Goal: Task Accomplishment & Management: Use online tool/utility

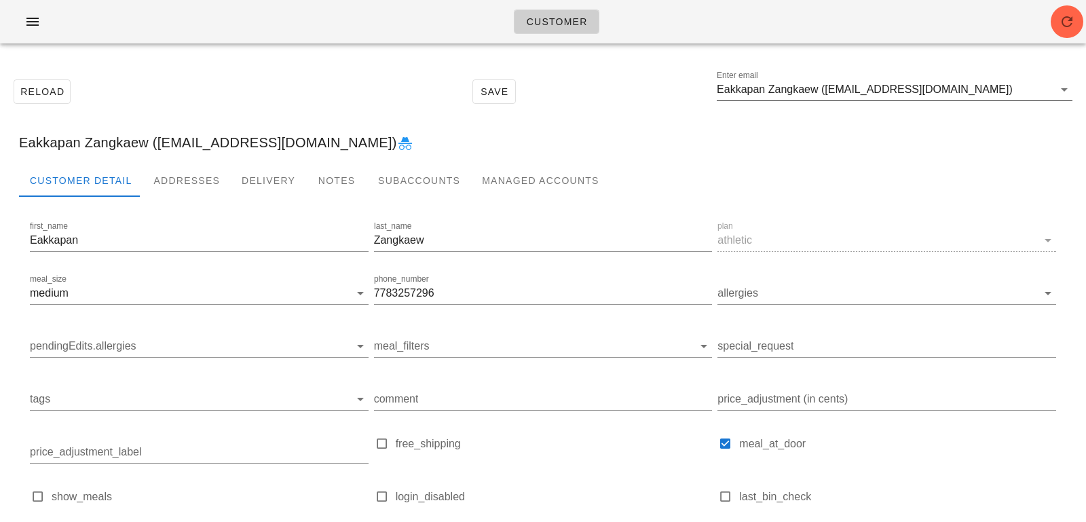
click at [950, 88] on input "Eakkapan Zangkaew ([EMAIL_ADDRESS][DOMAIN_NAME])" at bounding box center [885, 90] width 337 height 22
click at [956, 94] on input "Eakkapan Zangkaew ([EMAIL_ADDRESS][DOMAIN_NAME])" at bounding box center [885, 90] width 337 height 22
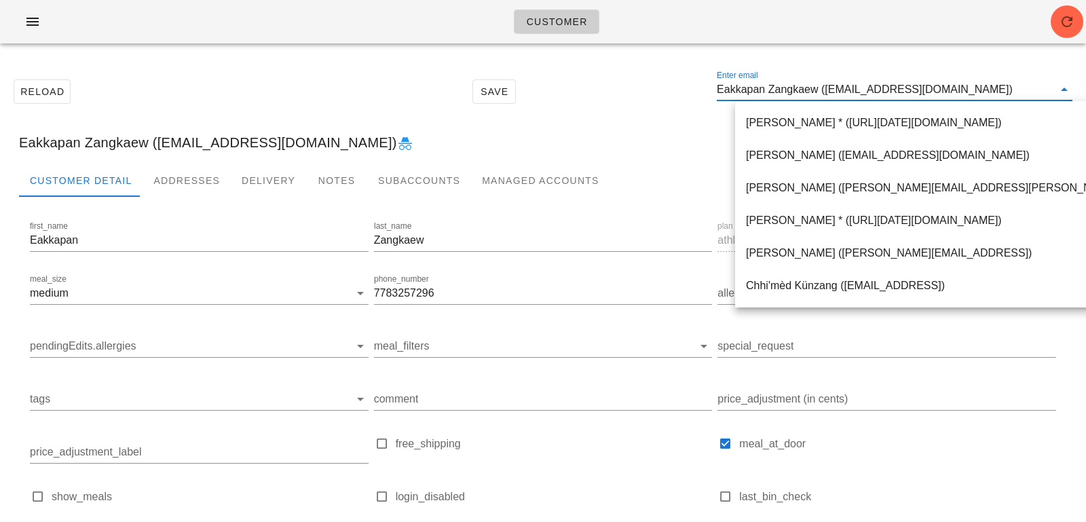
drag, startPoint x: 946, startPoint y: 90, endPoint x: 635, endPoint y: 71, distance: 311.5
click at [641, 74] on div "Reload Save Enter email Eakkapan Zangkaew (eakpun@gmail.com)" at bounding box center [543, 91] width 1070 height 58
paste input "[EMAIL_ADDRESS][DOMAIN_NAME]"
type input "[EMAIL_ADDRESS][DOMAIN_NAME]"
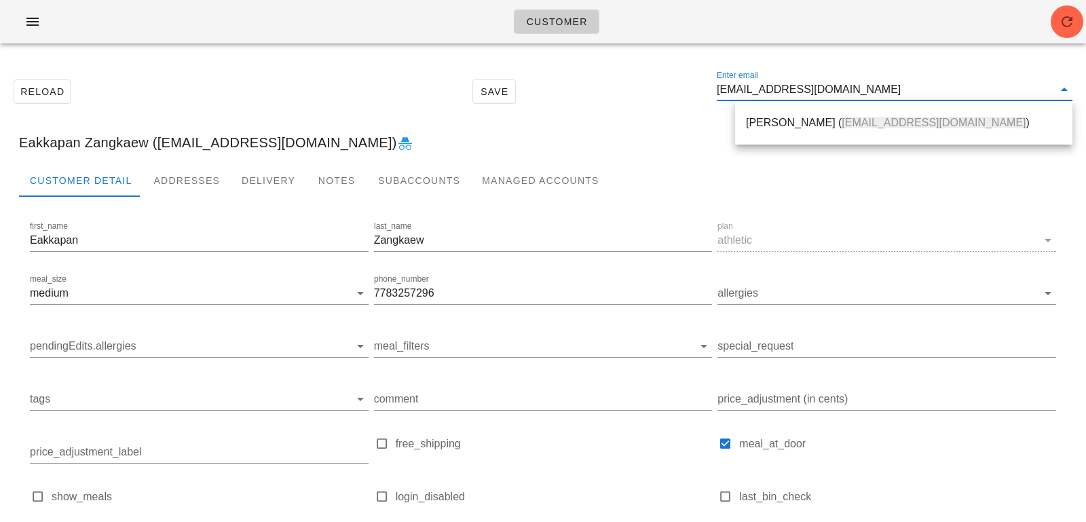
click at [778, 130] on div "Harshil Shah ( hrshlshh93@gmail.com )" at bounding box center [904, 122] width 316 height 29
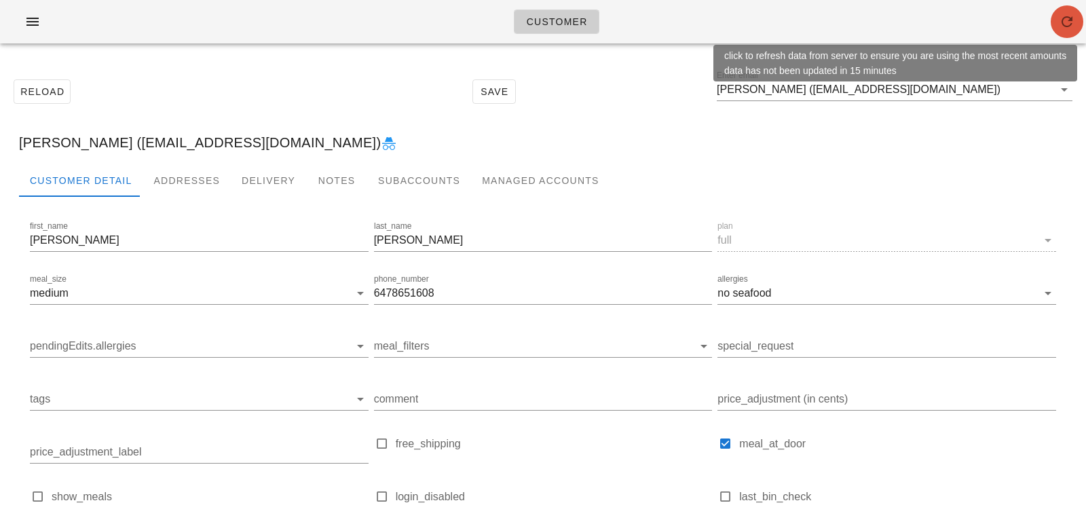
click at [1059, 22] on icon "button" at bounding box center [1067, 22] width 16 height 16
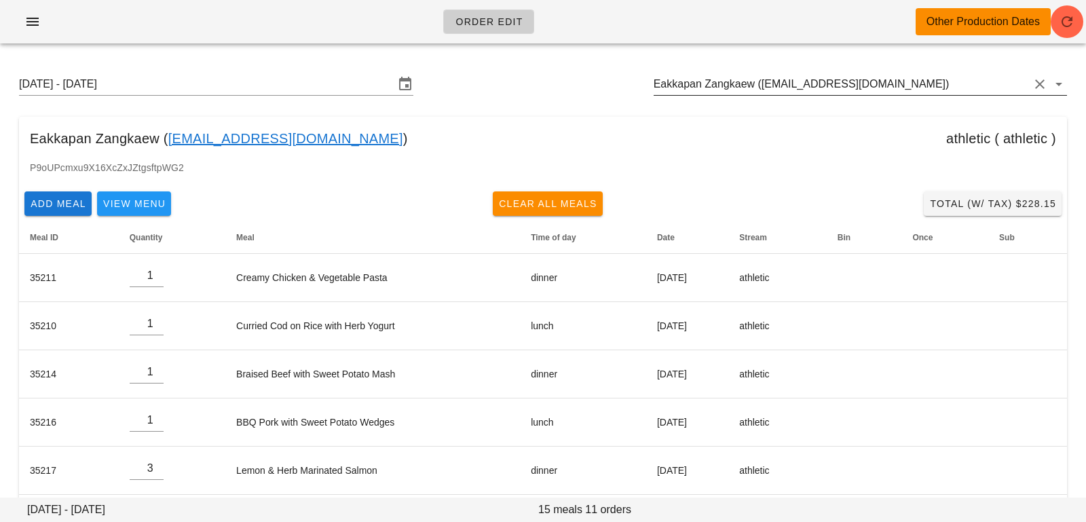
click at [889, 85] on input "Eakkapan Zangkaew ([EMAIL_ADDRESS][DOMAIN_NAME])" at bounding box center [841, 84] width 375 height 22
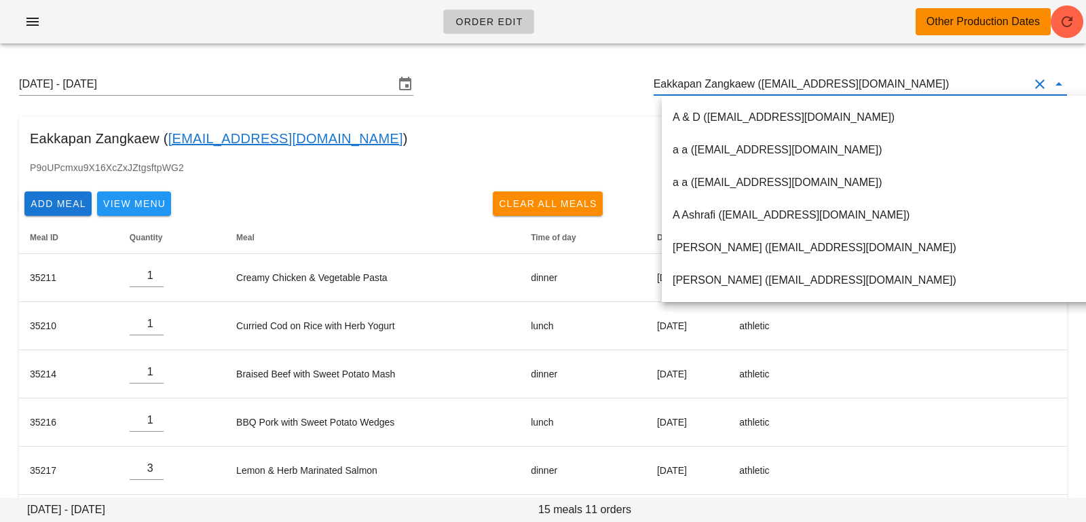
paste input "[EMAIL_ADDRESS][DOMAIN_NAME]"
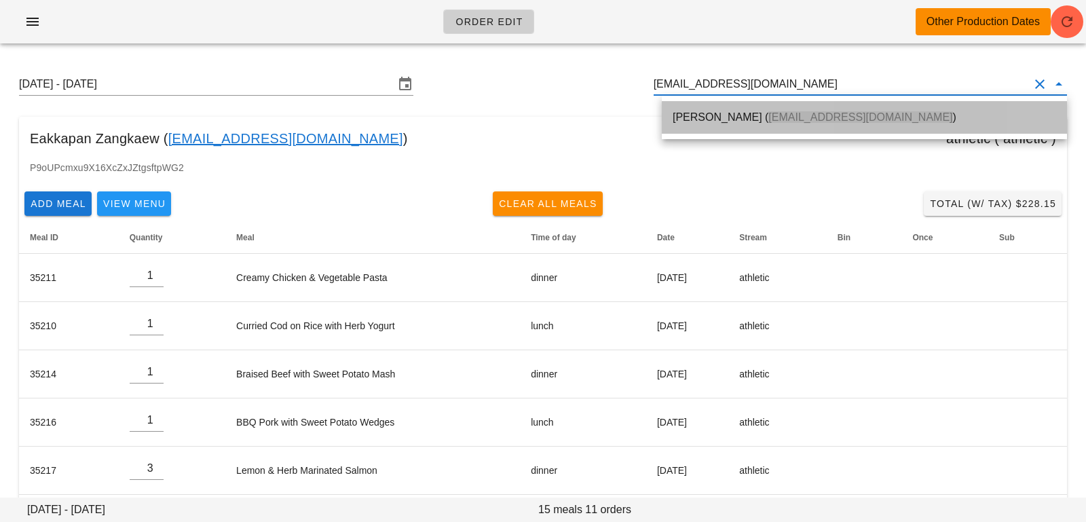
click at [768, 118] on span "[EMAIL_ADDRESS][DOMAIN_NAME]" at bounding box center [860, 117] width 184 height 12
type input "[PERSON_NAME] ([EMAIL_ADDRESS][DOMAIN_NAME])"
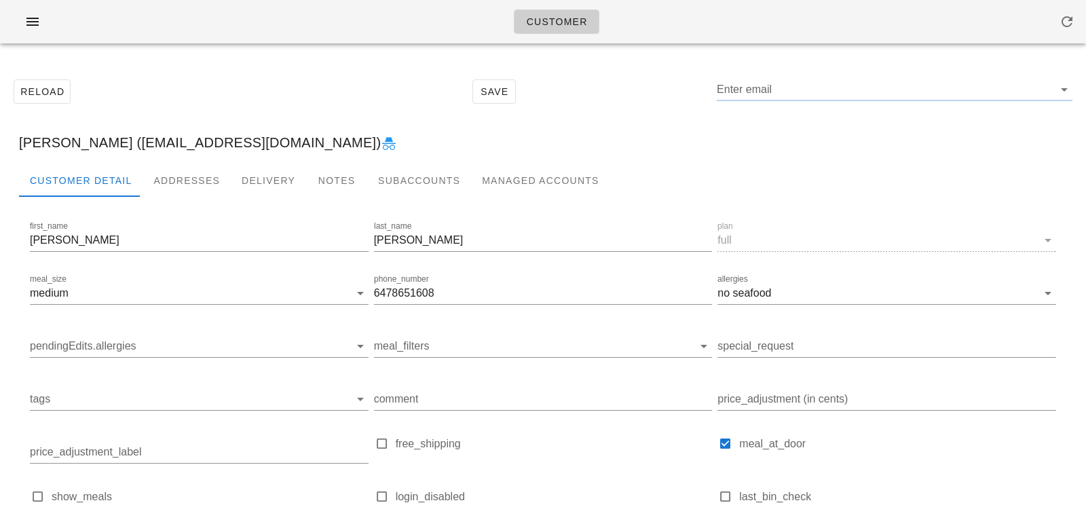
click at [171, 282] on div "meal_size medium" at bounding box center [199, 300] width 339 height 37
click at [175, 269] on div "meal_size medium" at bounding box center [199, 295] width 344 height 53
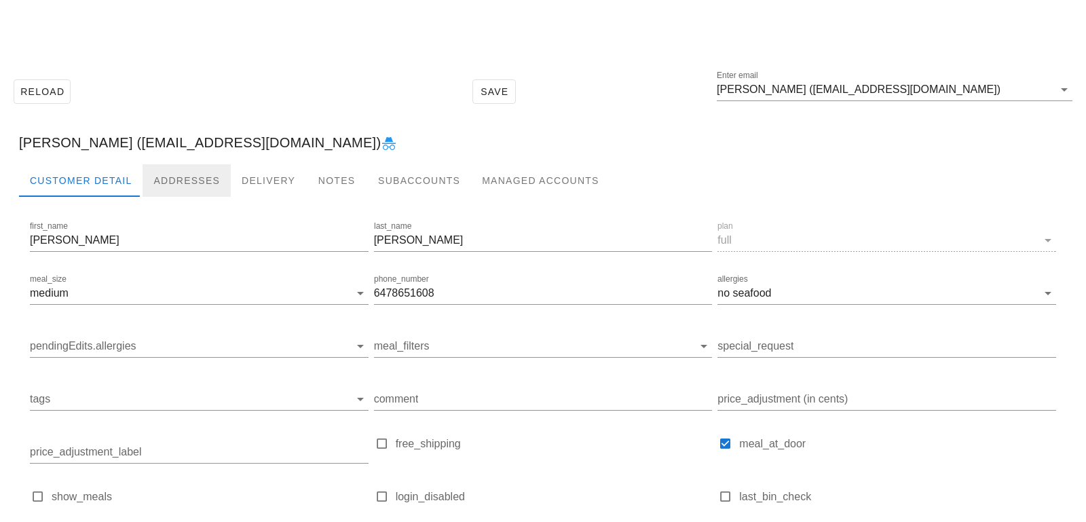
click at [177, 175] on div "Addresses" at bounding box center [187, 180] width 88 height 33
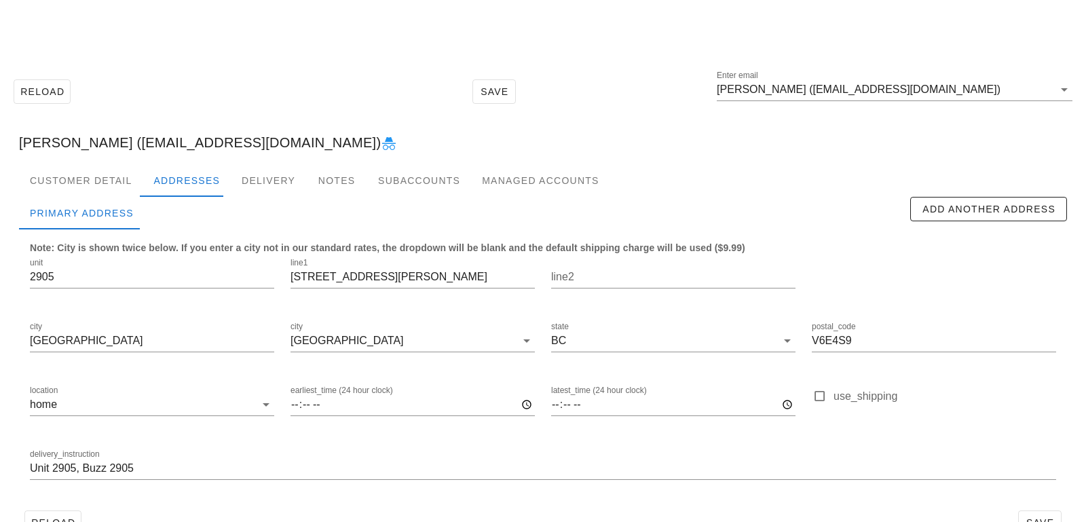
scroll to position [37, 0]
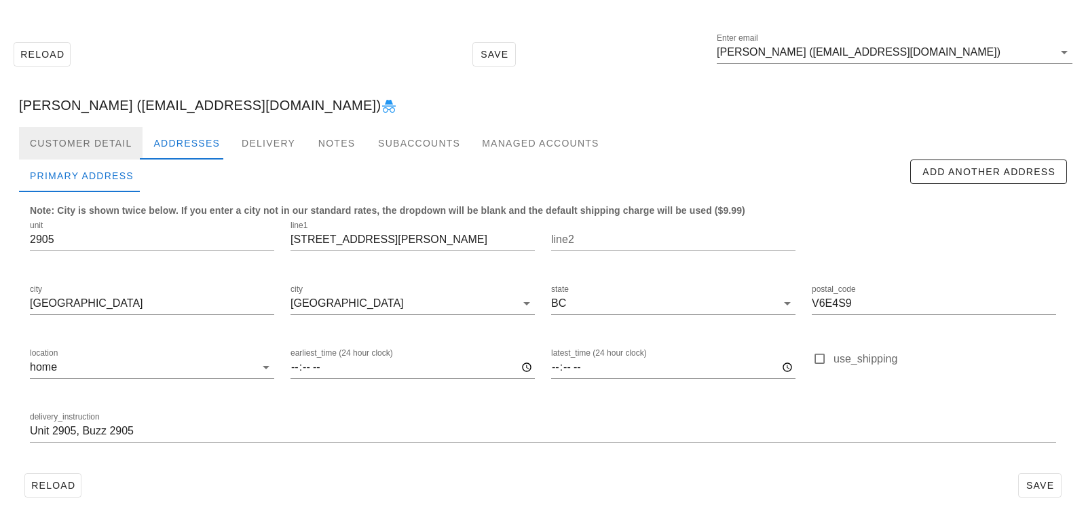
click at [104, 137] on div "Customer Detail" at bounding box center [81, 143] width 124 height 33
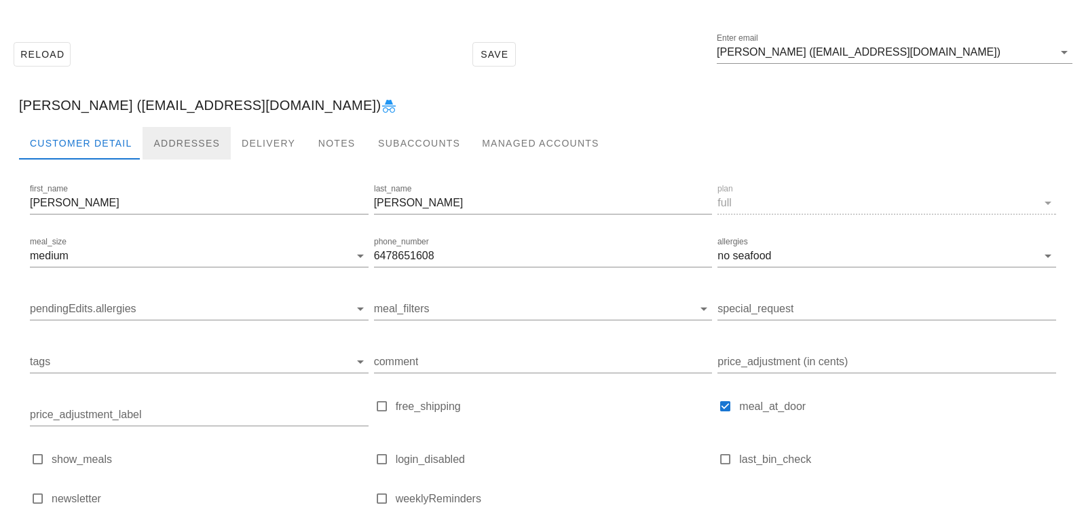
click at [168, 147] on div "Addresses" at bounding box center [187, 143] width 88 height 33
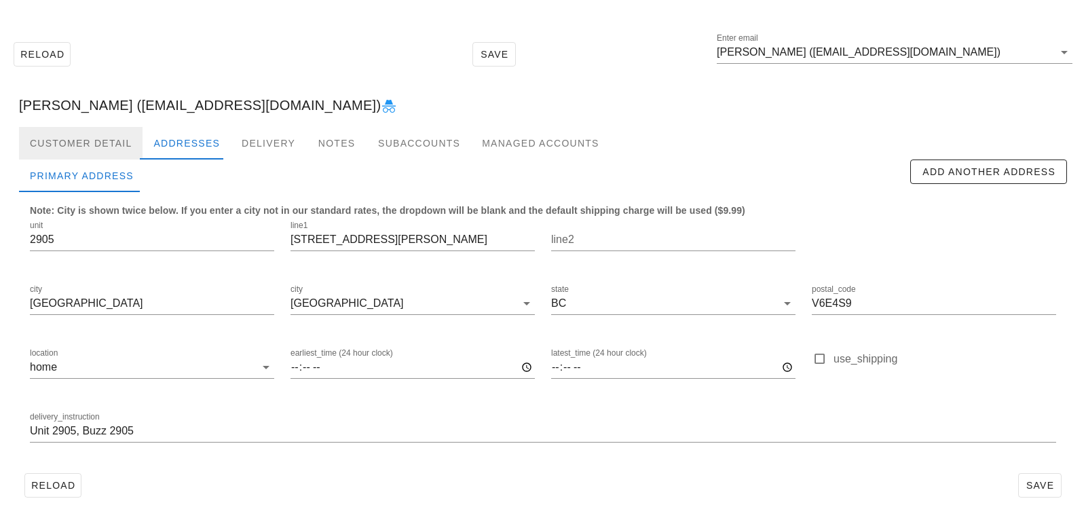
click at [115, 139] on div "Customer Detail" at bounding box center [81, 143] width 124 height 33
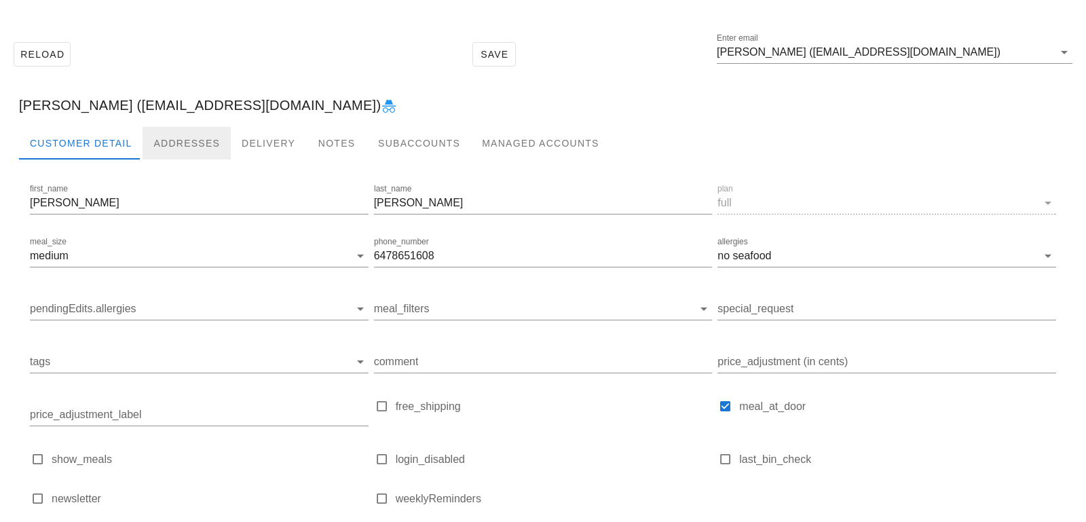
click at [167, 150] on div "Addresses" at bounding box center [187, 143] width 88 height 33
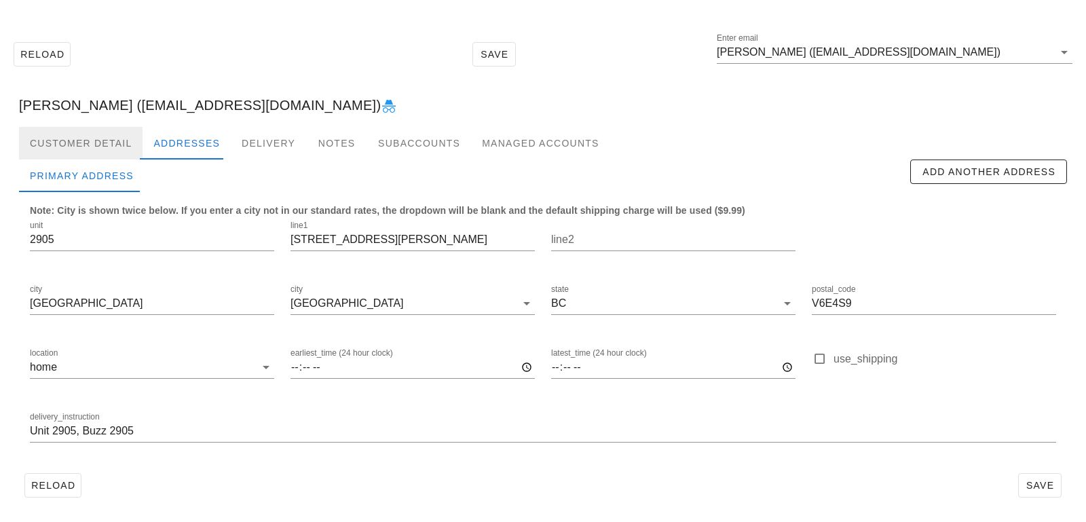
click at [115, 144] on div "Customer Detail" at bounding box center [81, 143] width 124 height 33
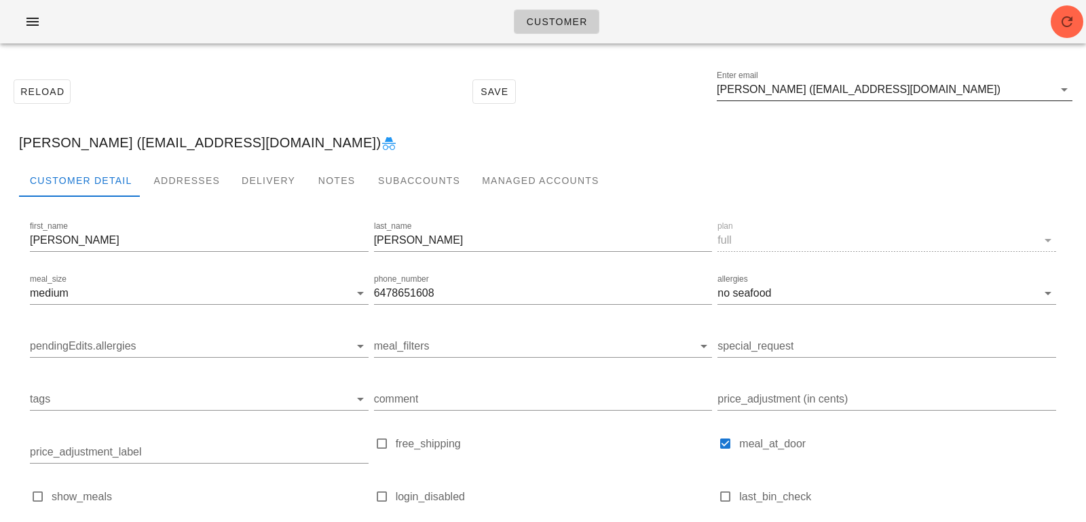
click at [933, 88] on input "[PERSON_NAME] ([EMAIL_ADDRESS][DOMAIN_NAME])" at bounding box center [885, 90] width 337 height 22
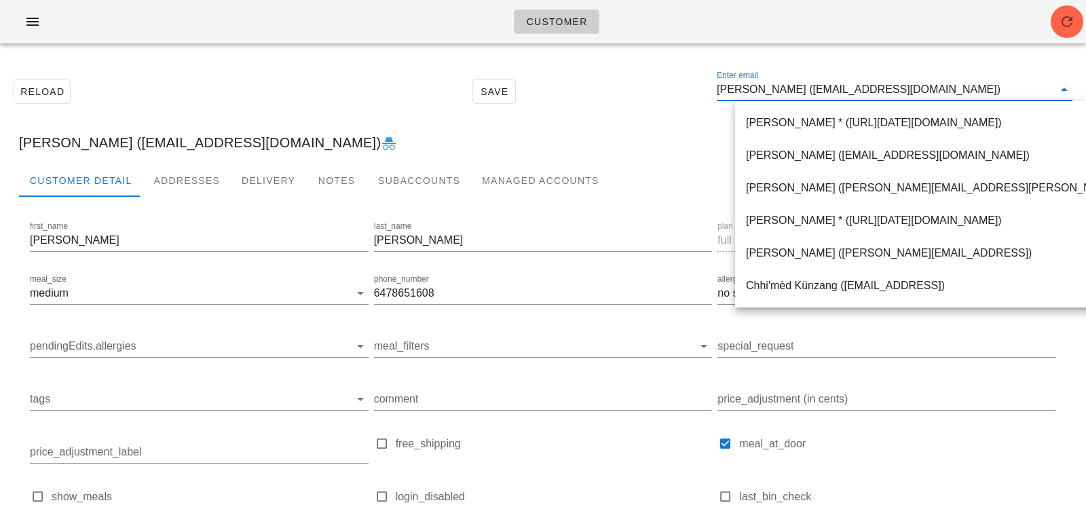
paste input "[EMAIL_ADDRESS][DOMAIN_NAME]"
type input "[EMAIL_ADDRESS][DOMAIN_NAME]"
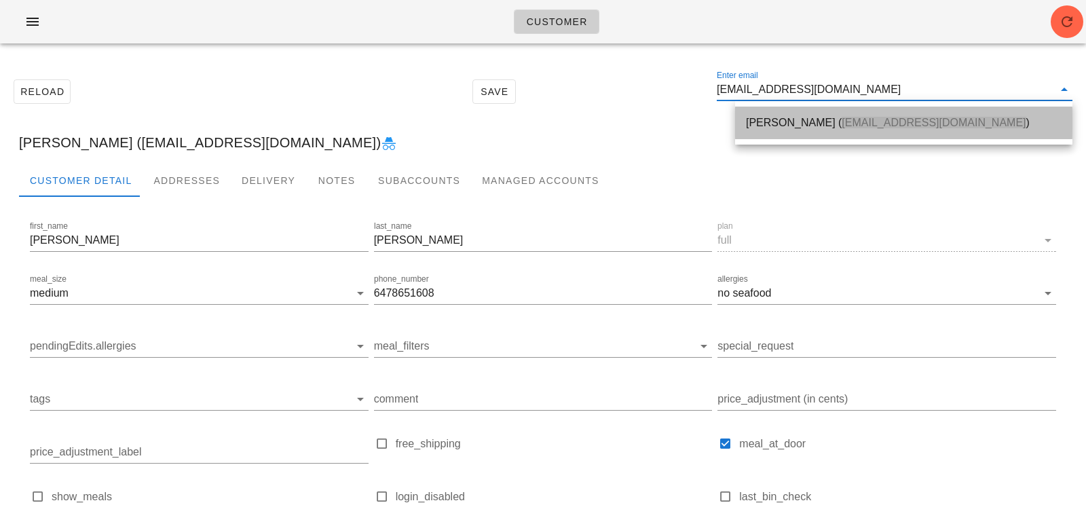
click at [823, 128] on div "[PERSON_NAME] ( [EMAIL_ADDRESS][DOMAIN_NAME] )" at bounding box center [904, 122] width 316 height 13
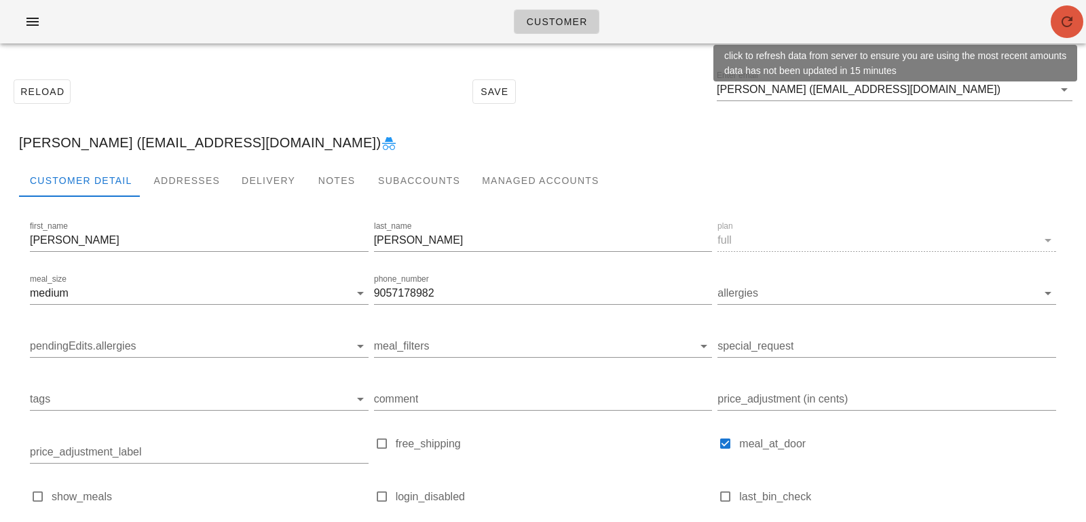
click at [1074, 22] on icon "button" at bounding box center [1067, 22] width 16 height 16
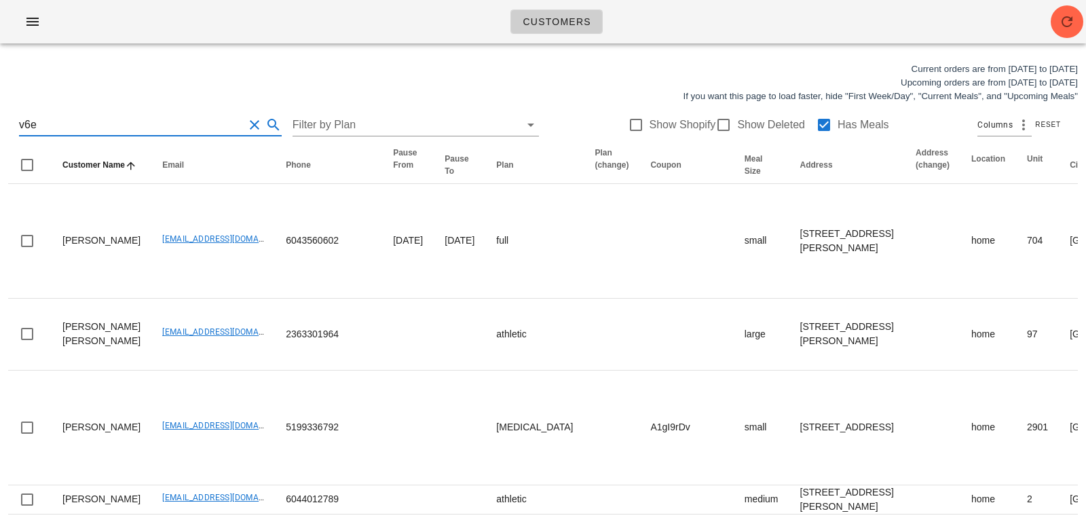
drag, startPoint x: 212, startPoint y: 126, endPoint x: 0, endPoint y: 100, distance: 214.0
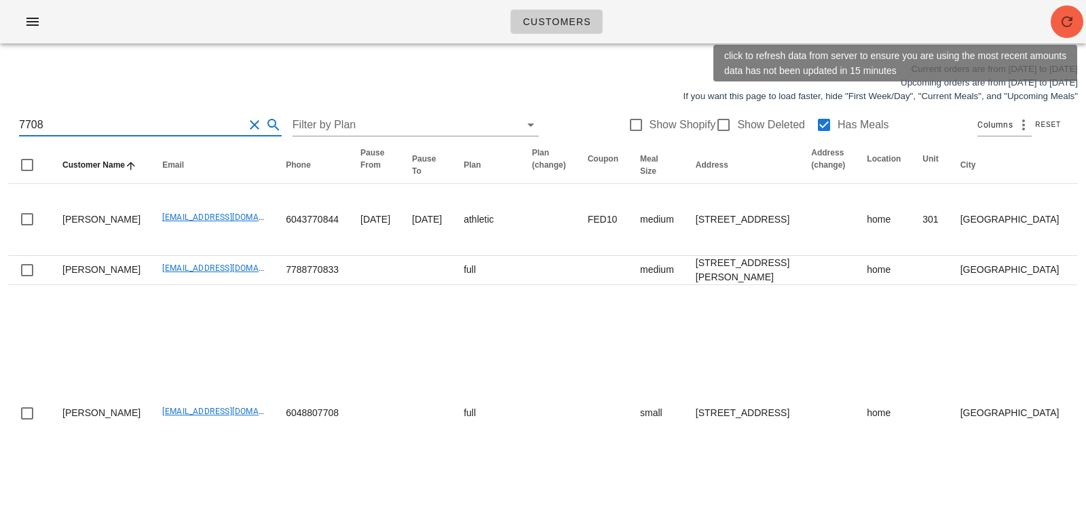
type input "7708"
click at [1075, 23] on icon "button" at bounding box center [1067, 22] width 16 height 16
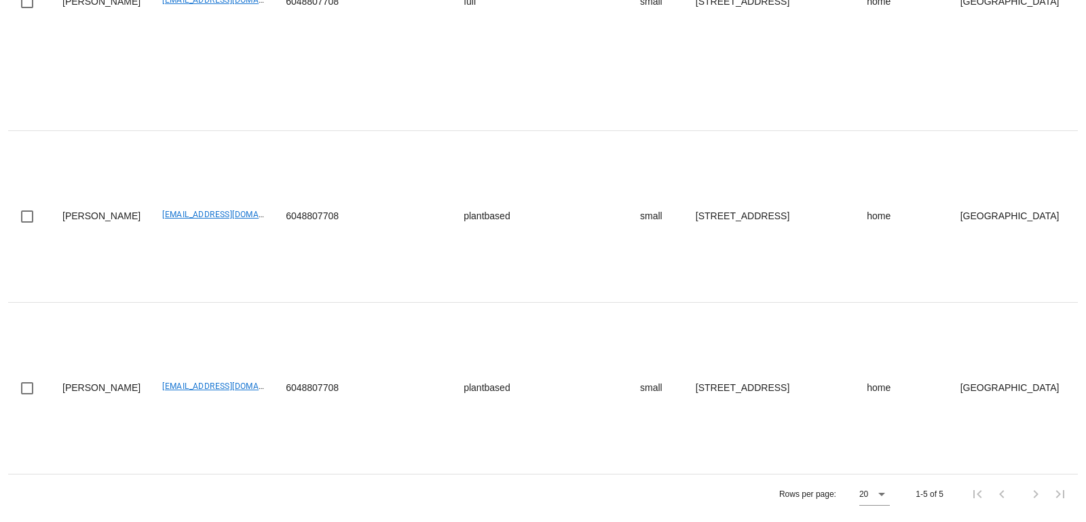
scroll to position [592, 0]
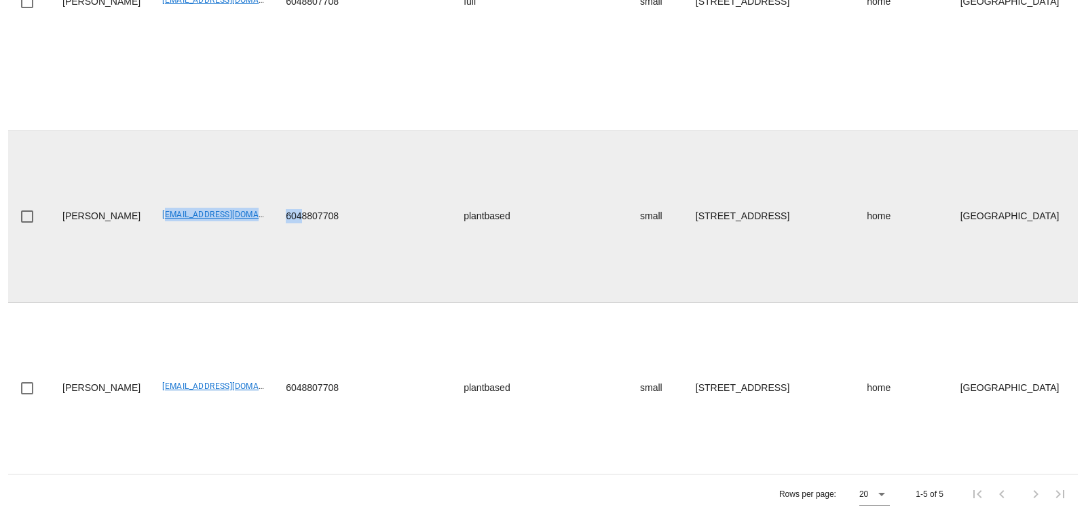
drag, startPoint x: 112, startPoint y: 400, endPoint x: 261, endPoint y: 403, distance: 149.4
click at [261, 303] on tr "Marilee Welch marileewelch@gmail.com 6048807708 plantbased small 1020 Quebec St…" at bounding box center [994, 217] width 1972 height 172
click at [234, 303] on tr "Marilee Welch marileewelch@gmail.com 6048807708 plantbased small 1020 Quebec St…" at bounding box center [994, 217] width 1972 height 172
drag, startPoint x: 232, startPoint y: 401, endPoint x: 116, endPoint y: 400, distance: 116.1
click at [151, 303] on td "marileewelch@gmail.com" at bounding box center [213, 217] width 124 height 172
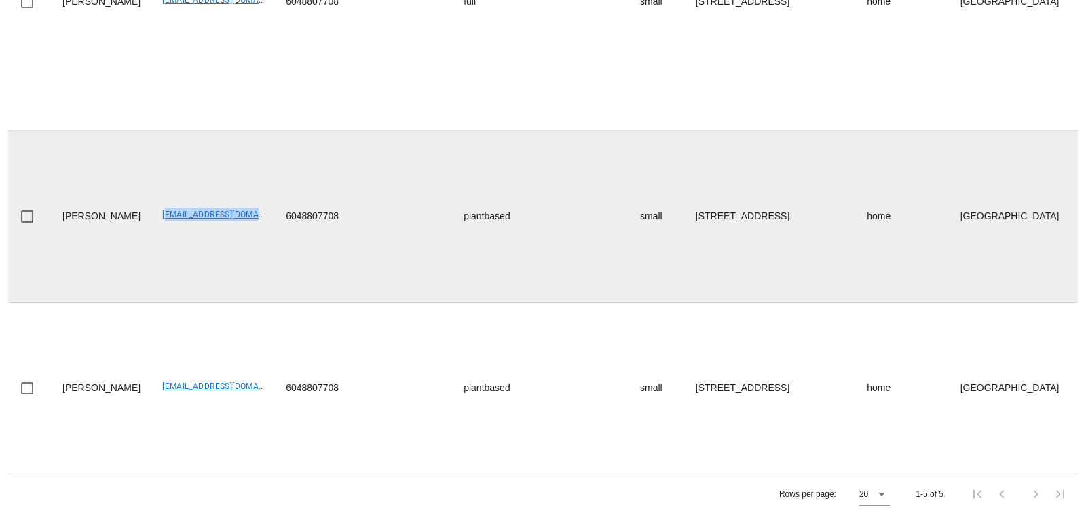
copy link "marileewelch@gmail.com"
click at [235, 303] on tr "Marilee Welch marileewelch@gmail.com 6048807708 plantbased small 1020 Quebec St…" at bounding box center [994, 217] width 1972 height 172
click at [275, 303] on td "6048807708" at bounding box center [312, 217] width 75 height 172
copy td "6048807708"
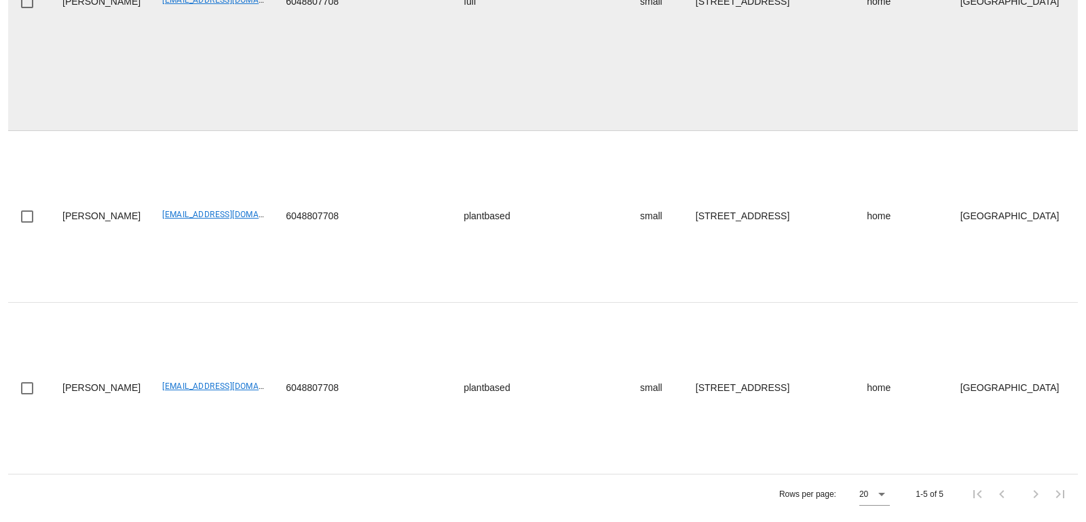
click at [275, 131] on td "6048807708" at bounding box center [312, 2] width 75 height 257
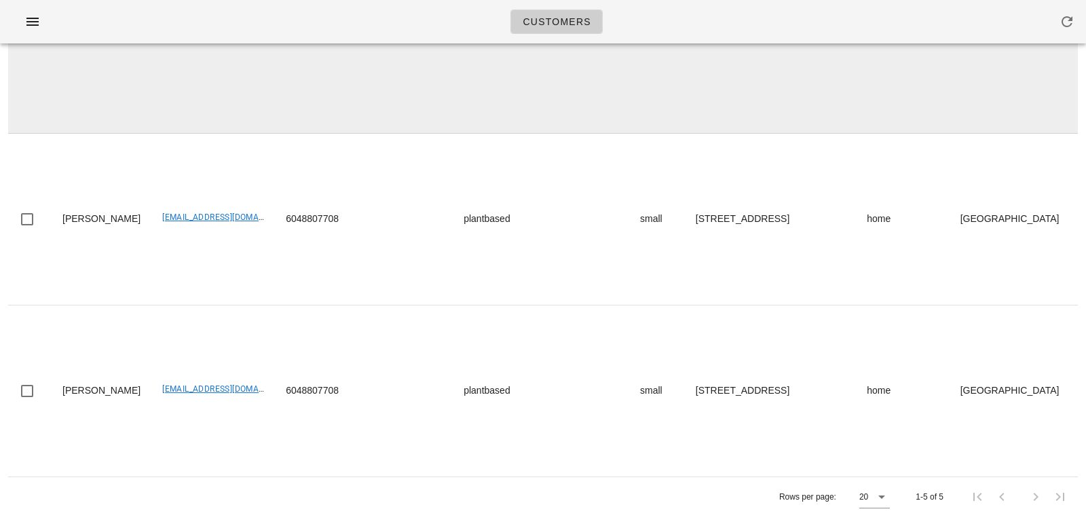
scroll to position [0, 0]
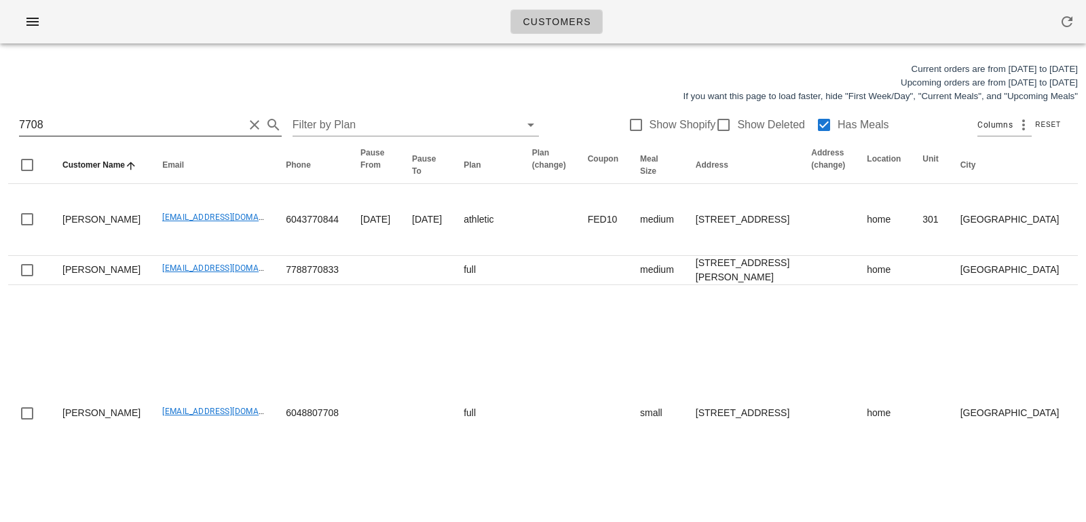
click at [246, 128] on button "Clear Search for customer" at bounding box center [254, 125] width 16 height 16
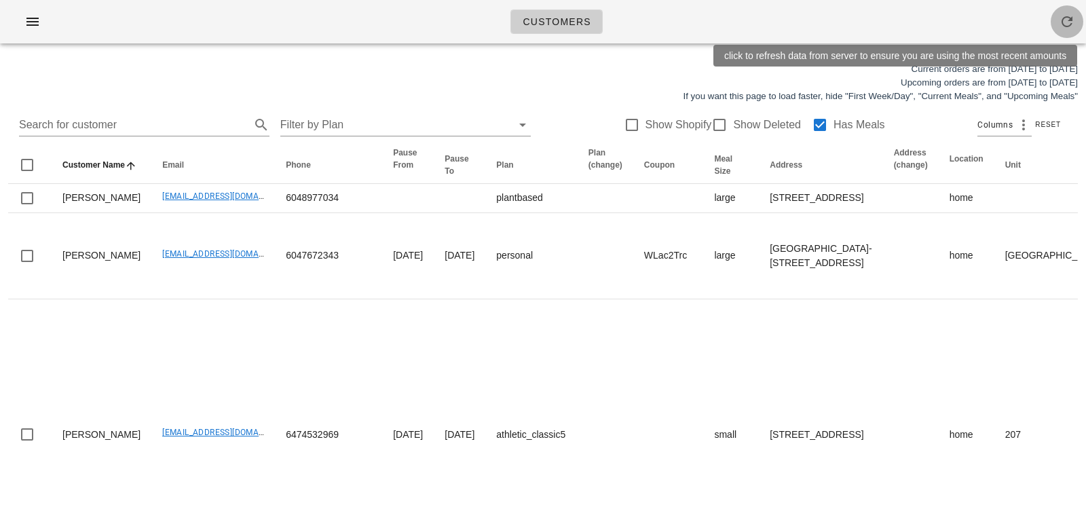
click at [1064, 18] on icon "button" at bounding box center [1067, 22] width 16 height 16
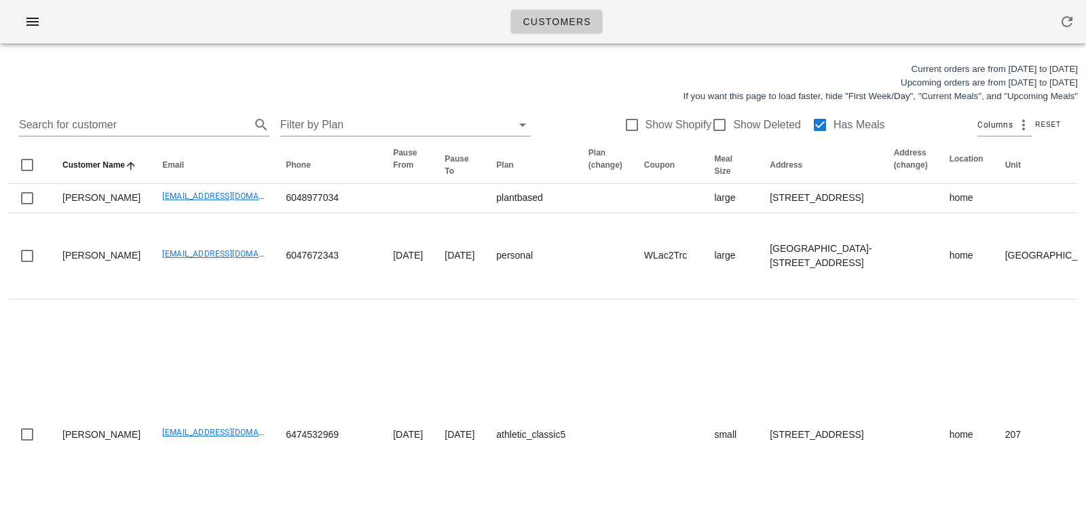
click at [314, 70] on div "Current orders are from Sunday Aug 17 to Saturday Aug 23 Upcoming orders are fr…" at bounding box center [543, 82] width 1086 height 57
click at [809, 129] on div at bounding box center [819, 124] width 23 height 23
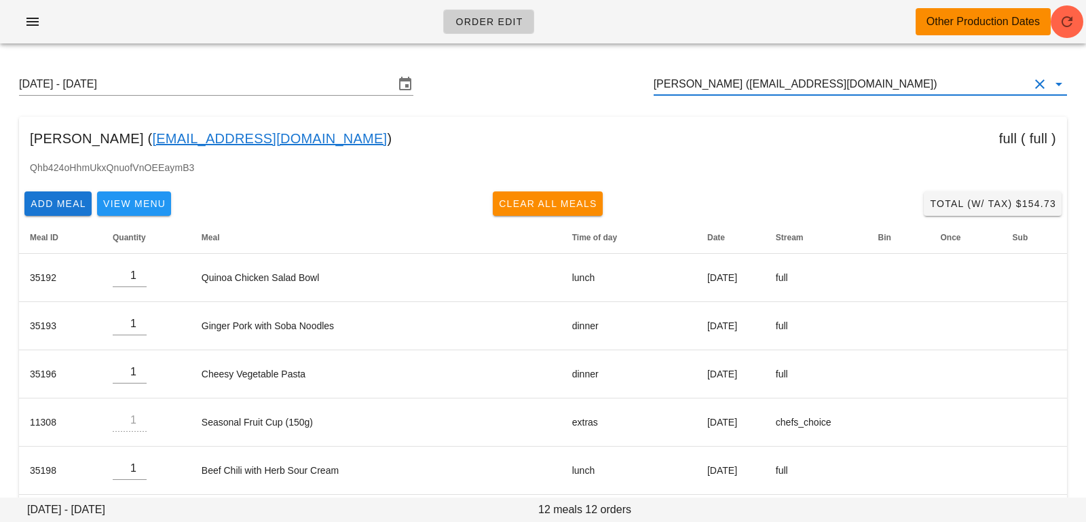
drag, startPoint x: 891, startPoint y: 86, endPoint x: 565, endPoint y: 71, distance: 326.2
click at [567, 73] on div "[DATE] - [DATE] [PERSON_NAME] ([EMAIL_ADDRESS][DOMAIN_NAME])" at bounding box center [543, 83] width 1070 height 43
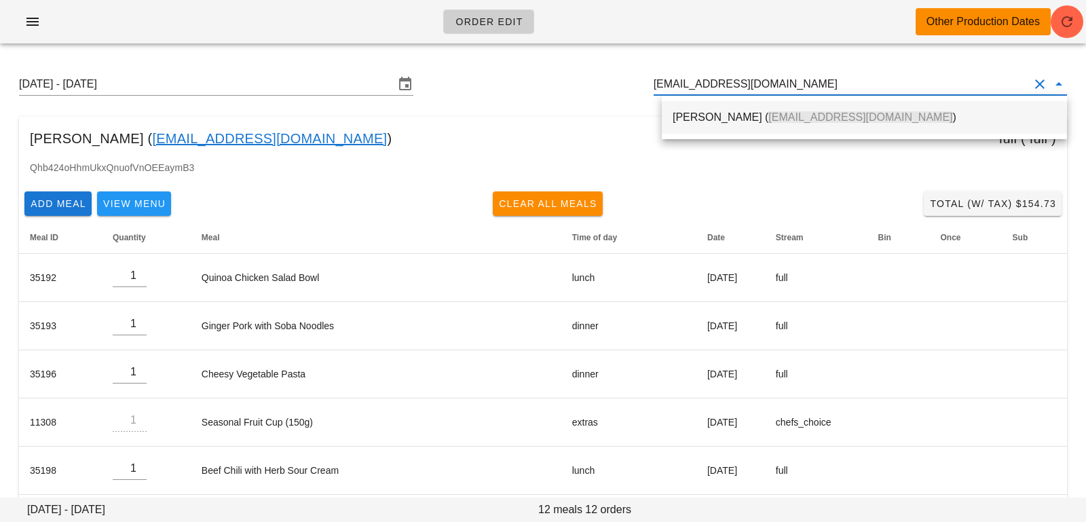
click at [704, 125] on div "[PERSON_NAME] ( [EMAIL_ADDRESS][DOMAIN_NAME] )" at bounding box center [865, 116] width 384 height 29
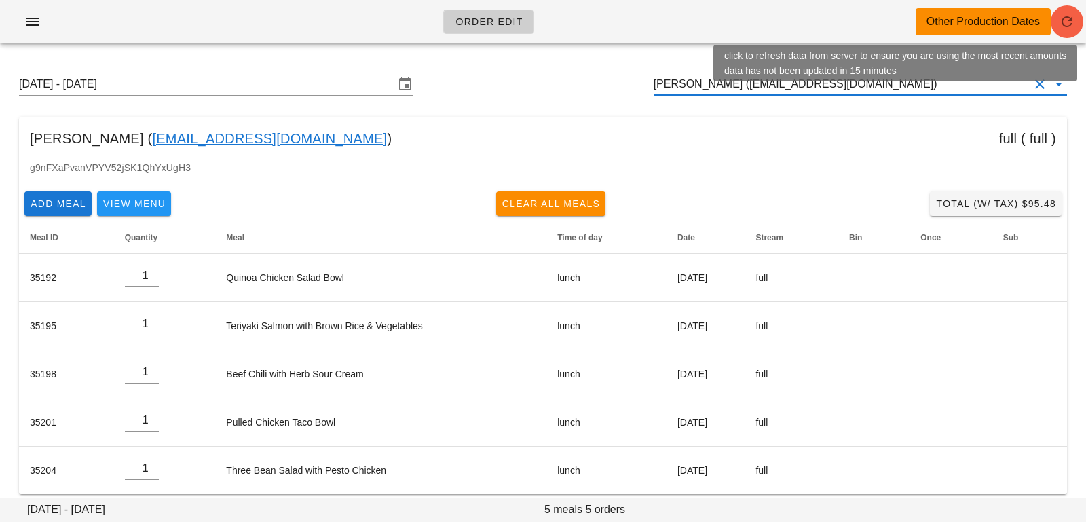
type input "[PERSON_NAME] ([EMAIL_ADDRESS][DOMAIN_NAME])"
click at [1079, 22] on span "button" at bounding box center [1067, 22] width 33 height 16
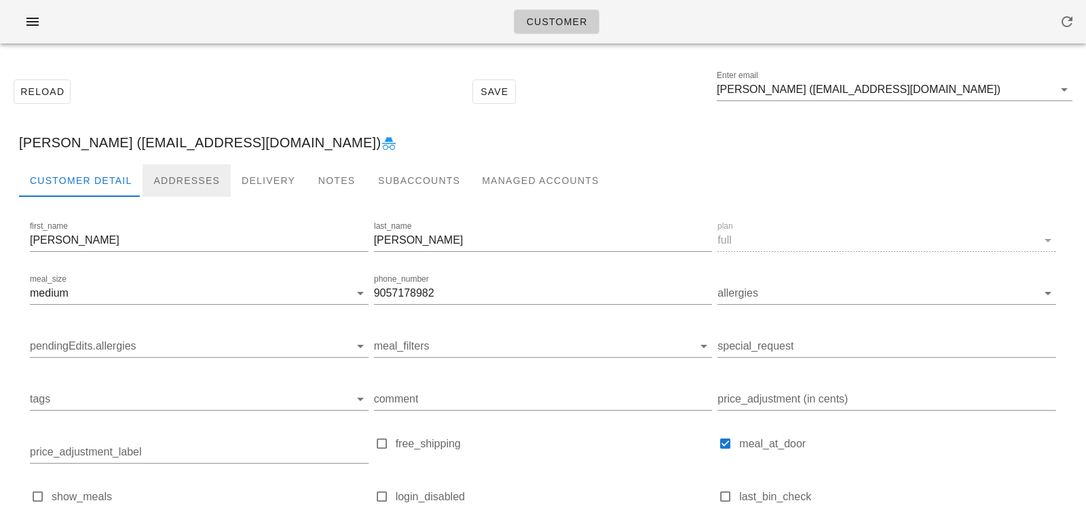
click at [177, 176] on div "Addresses" at bounding box center [187, 180] width 88 height 33
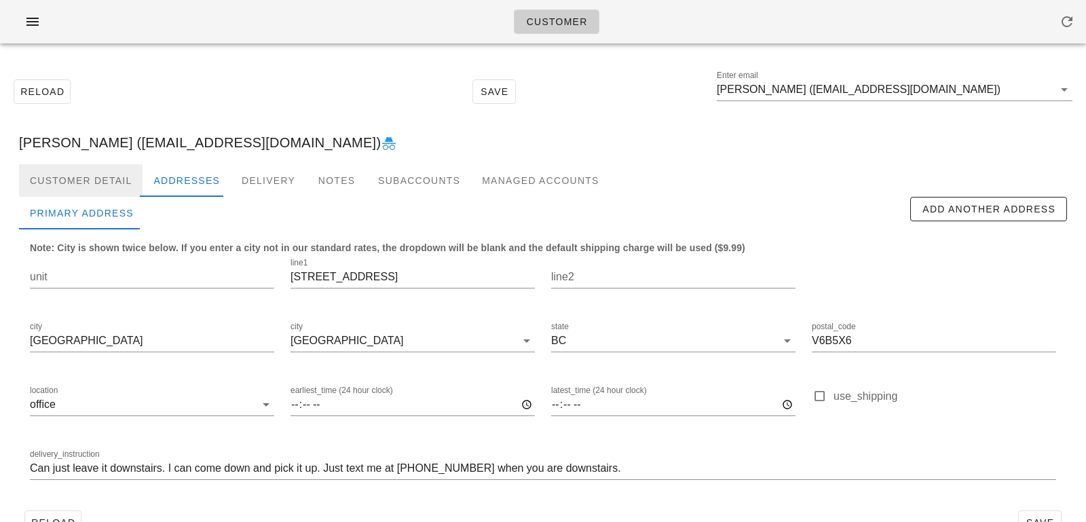
click at [96, 179] on div "Customer Detail" at bounding box center [81, 180] width 124 height 33
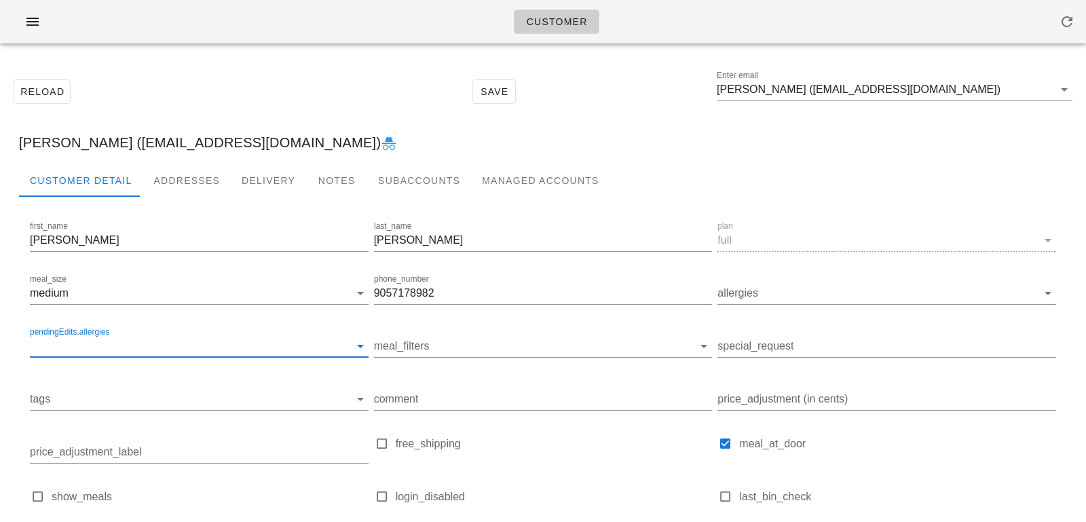
click at [101, 346] on input "pendingEdits.allergies" at bounding box center [188, 346] width 317 height 22
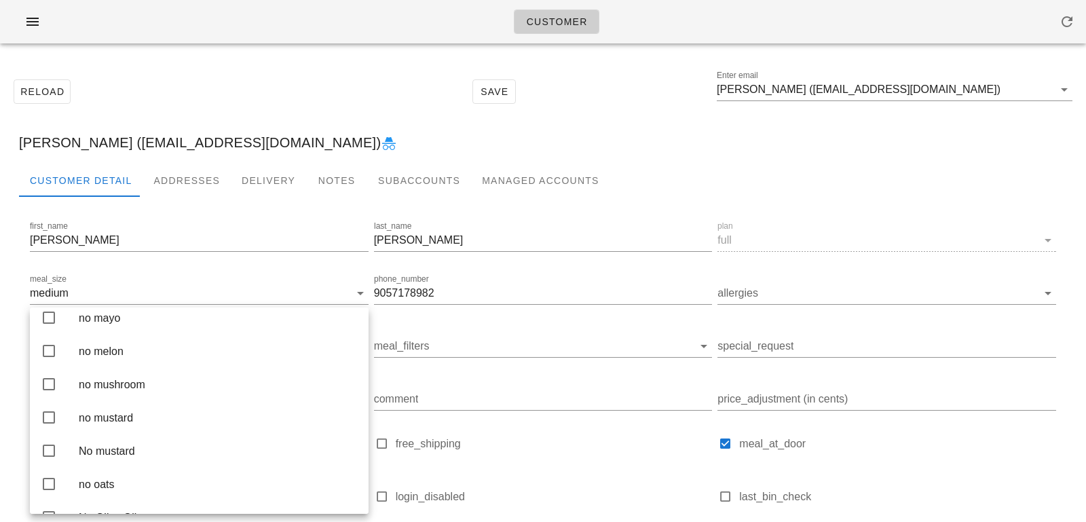
scroll to position [1872, 0]
click at [241, 76] on div "Reload Save Enter email Jackson Lawton (jacklawton98@gmail.com)" at bounding box center [543, 91] width 1070 height 58
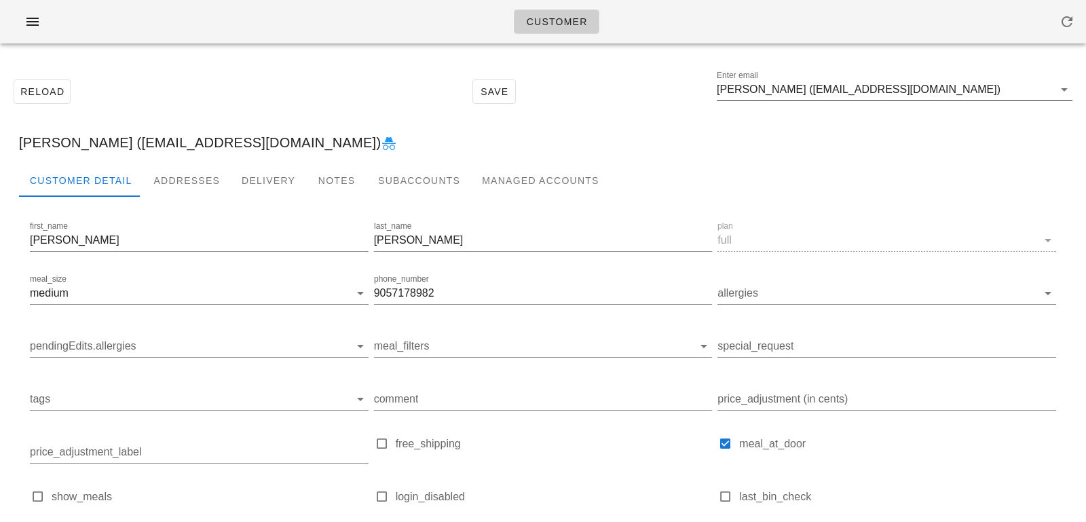
click at [958, 94] on input "Jackson Lawton (jacklawton98@gmail.com)" at bounding box center [885, 90] width 337 height 22
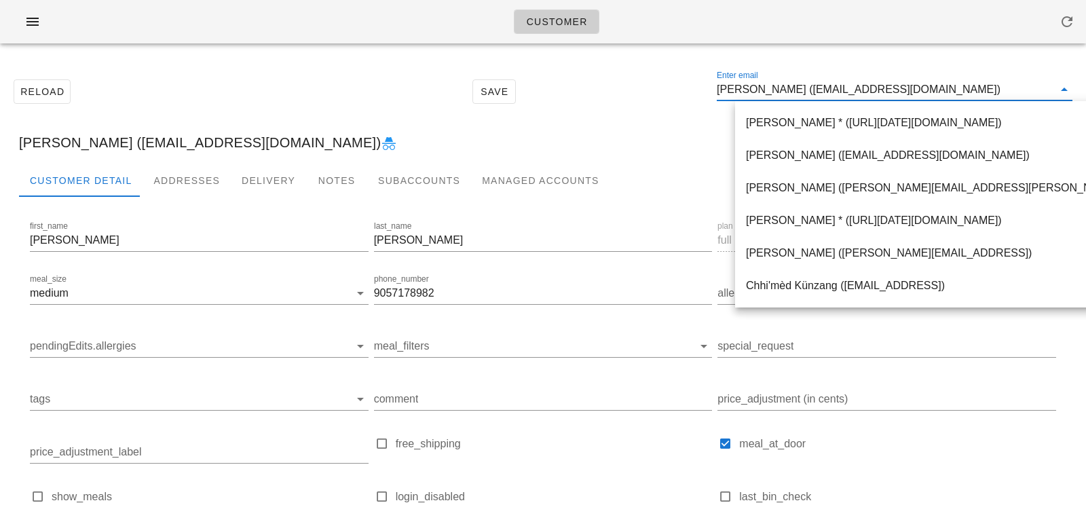
paste input "yingkai.zhao@outlook.com"
type input "yingkai.zhao@outlook.com"
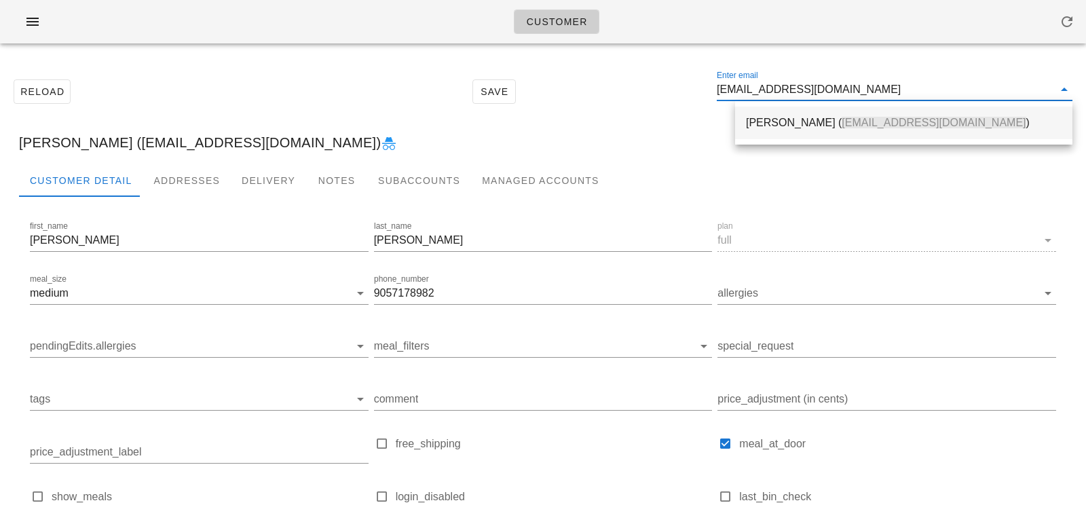
click at [785, 130] on div "David Zhao ( yingkai.zhao@outlook.com )" at bounding box center [904, 122] width 316 height 29
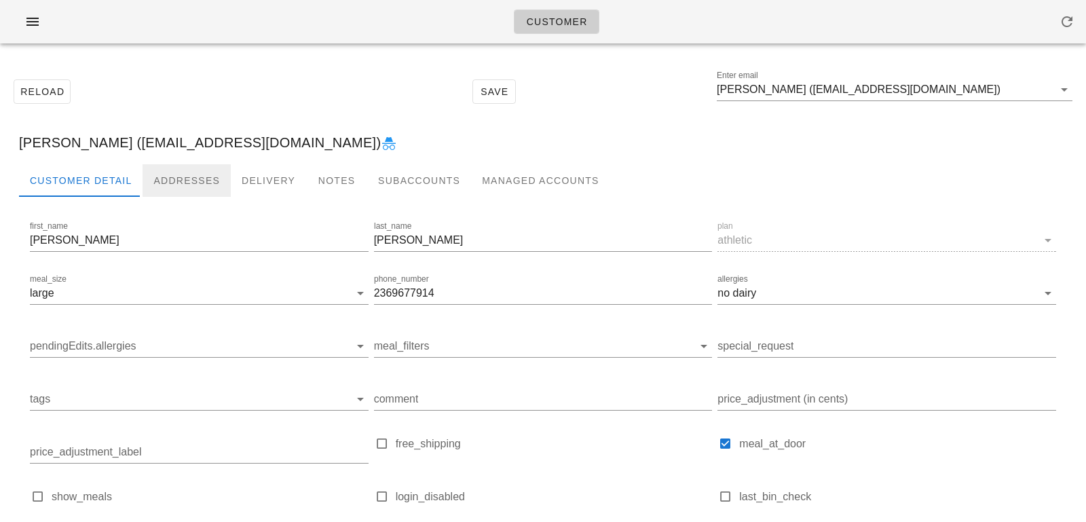
click at [202, 176] on div "Addresses" at bounding box center [187, 180] width 88 height 33
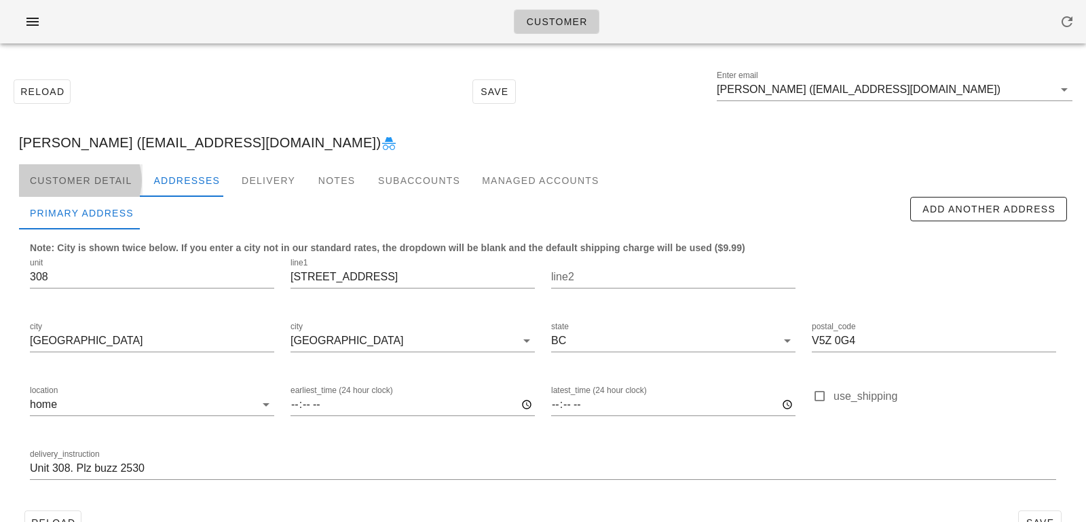
click at [127, 184] on div "Customer Detail" at bounding box center [81, 180] width 124 height 33
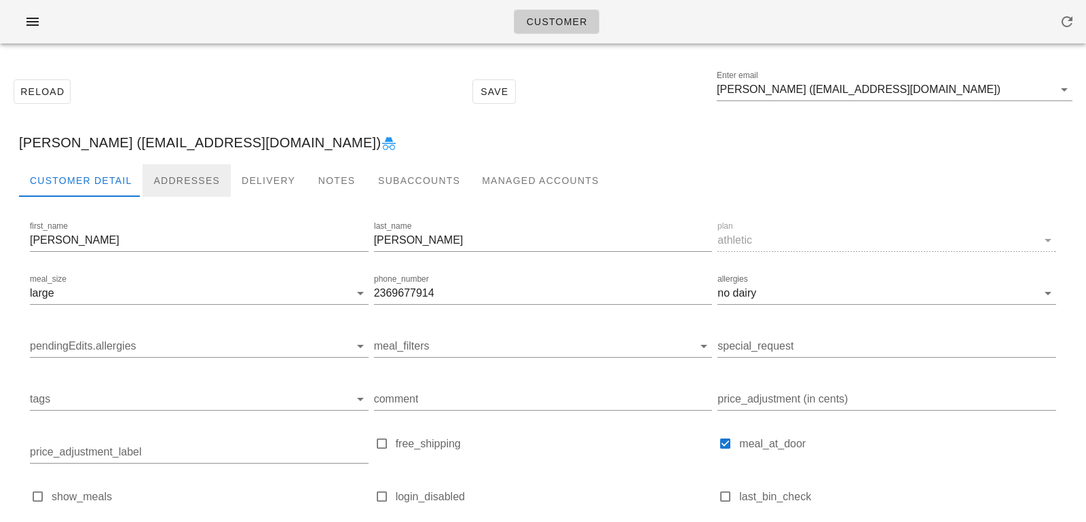
click at [188, 193] on div "Addresses" at bounding box center [187, 180] width 88 height 33
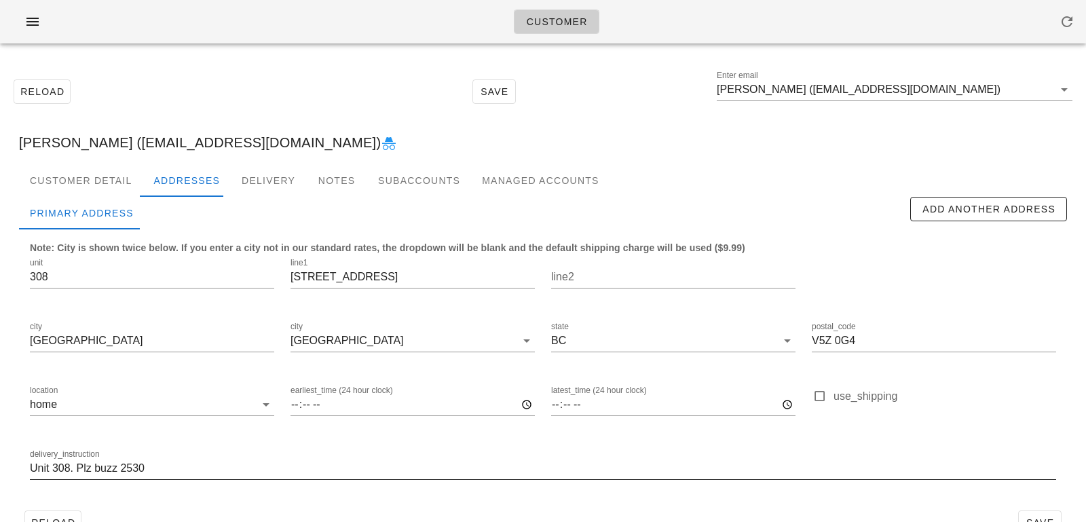
click at [191, 469] on input "Unit 308. Plz buzz 2530" at bounding box center [543, 469] width 1026 height 22
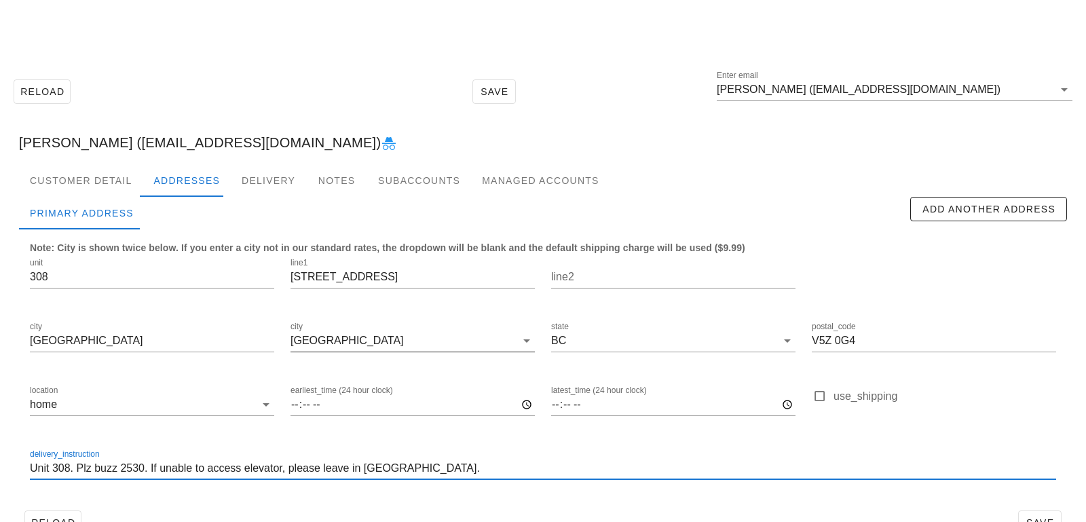
scroll to position [37, 0]
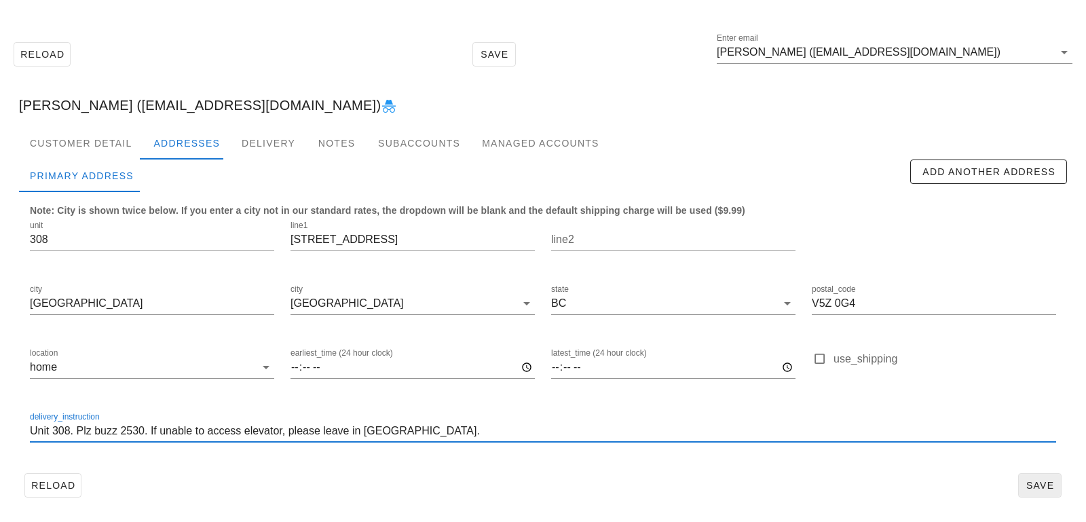
type input "Unit 308. Plz buzz 2530. If unable to access elevator, please leave in Lobby."
click at [1041, 483] on span "Save" at bounding box center [1039, 485] width 31 height 11
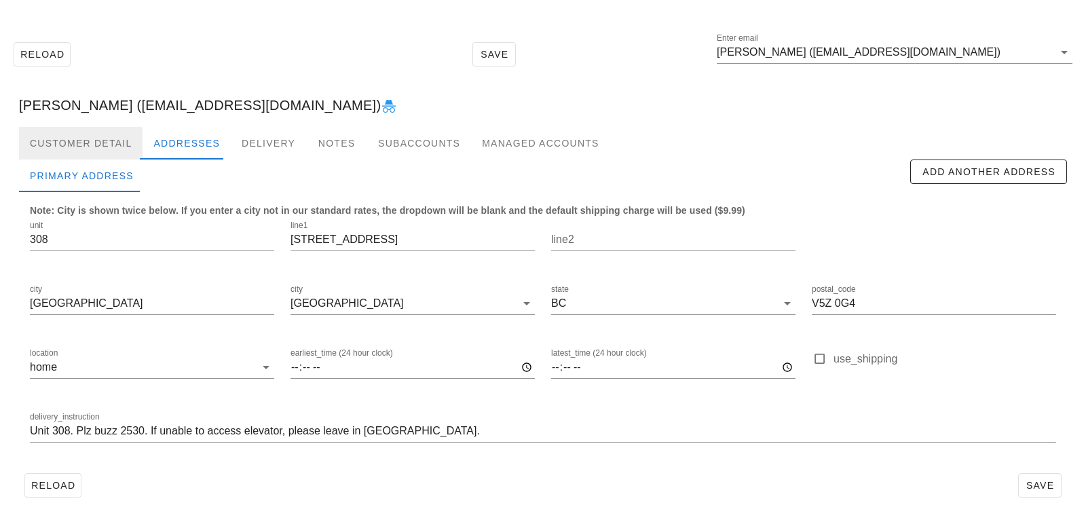
click at [115, 150] on div "Customer Detail" at bounding box center [81, 143] width 124 height 33
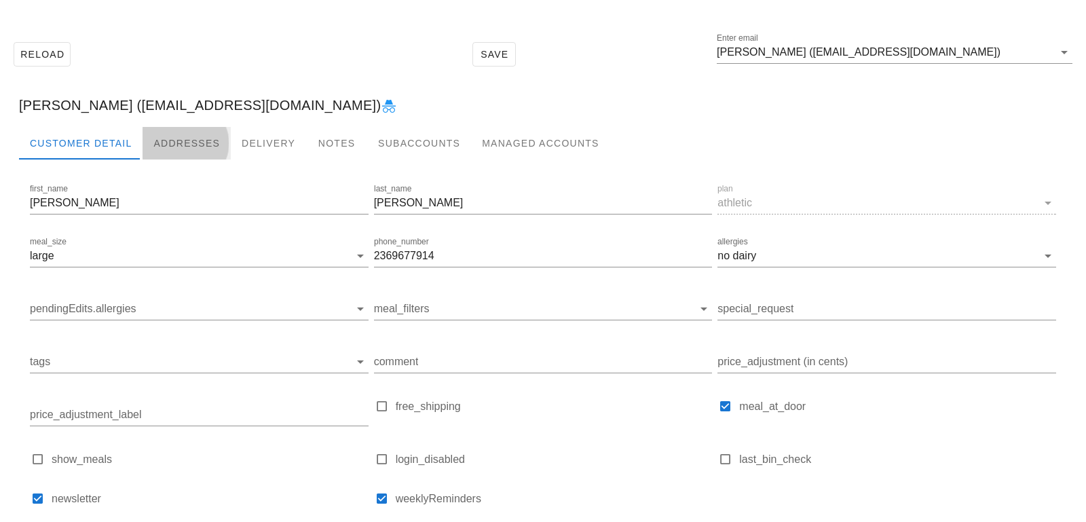
click at [150, 143] on div "Addresses" at bounding box center [187, 143] width 88 height 33
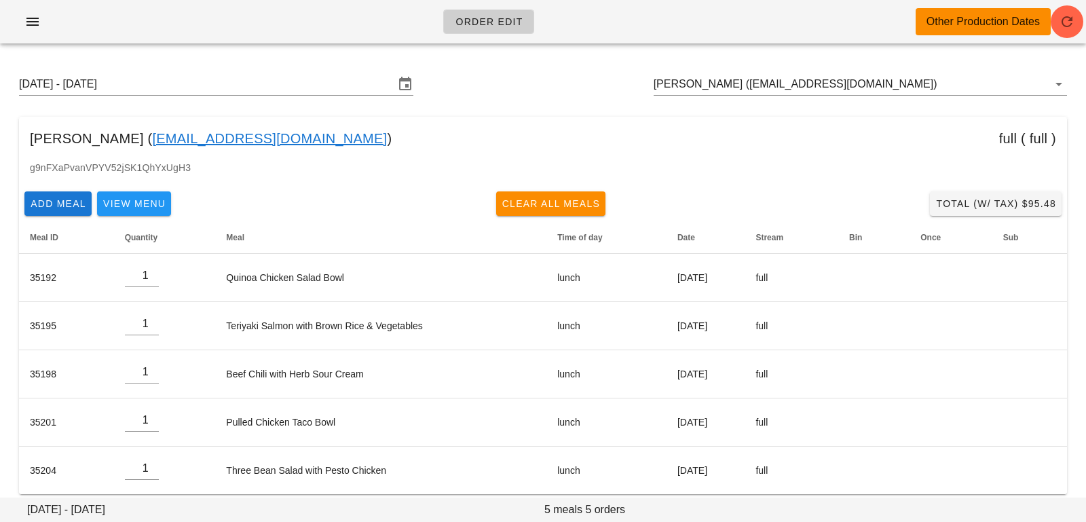
click at [901, 100] on div "[DATE] - [DATE] [PERSON_NAME] ([EMAIL_ADDRESS][DOMAIN_NAME])" at bounding box center [543, 83] width 1070 height 43
click at [901, 83] on input "[PERSON_NAME] ([EMAIL_ADDRESS][DOMAIN_NAME])" at bounding box center [841, 84] width 375 height 22
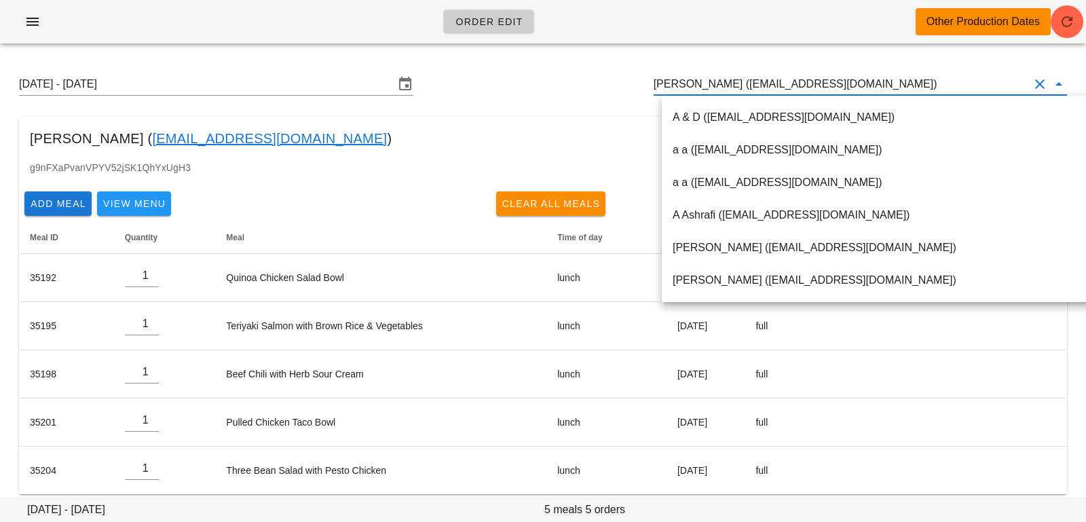
paste input "[EMAIL_ADDRESS][DOMAIN_NAME]"
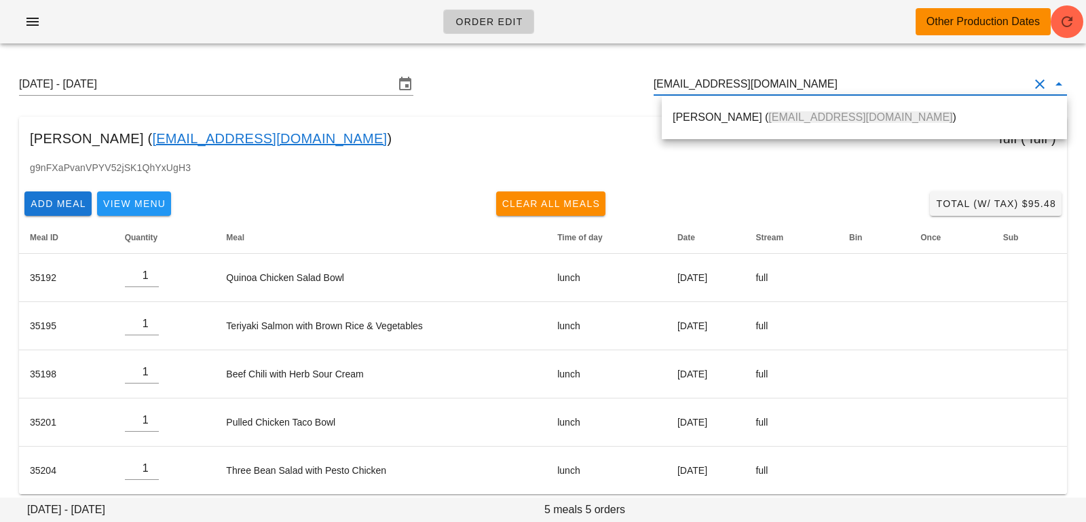
click at [818, 114] on span "[EMAIL_ADDRESS][DOMAIN_NAME]" at bounding box center [860, 117] width 184 height 12
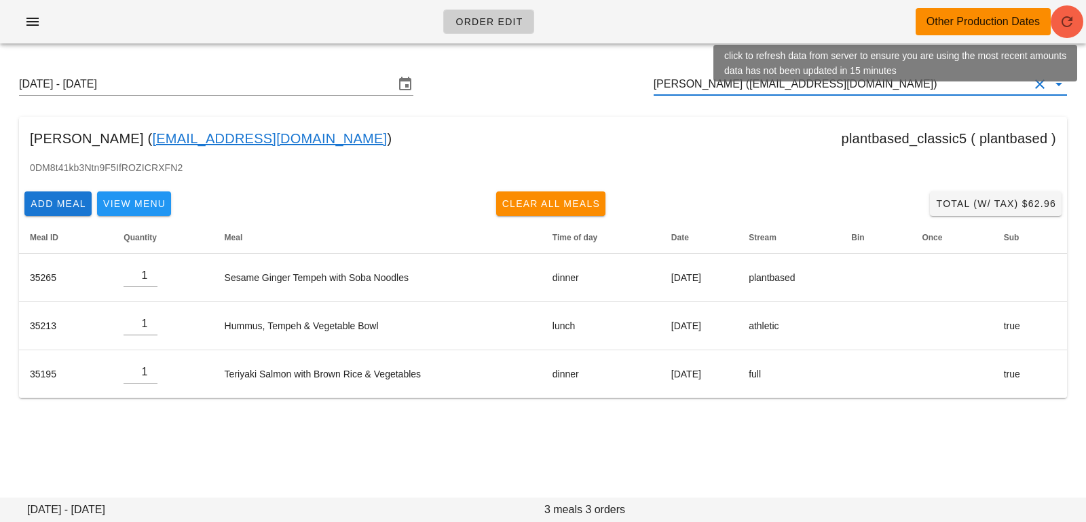
type input "[PERSON_NAME] ([EMAIL_ADDRESS][DOMAIN_NAME])"
click at [1057, 26] on span "button" at bounding box center [1067, 22] width 33 height 16
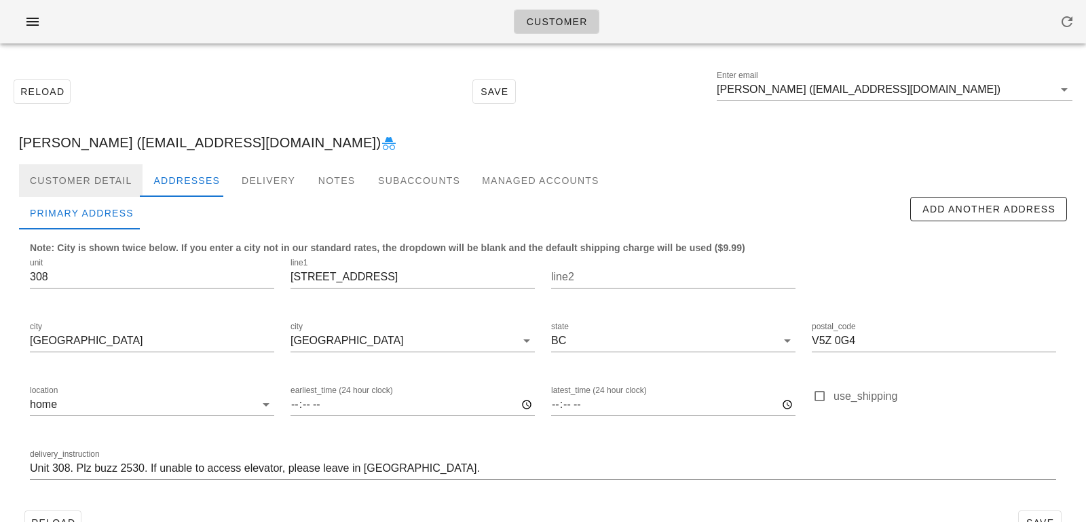
click at [100, 193] on div "Customer Detail" at bounding box center [81, 180] width 124 height 33
click at [109, 173] on div "Customer Detail" at bounding box center [81, 180] width 124 height 33
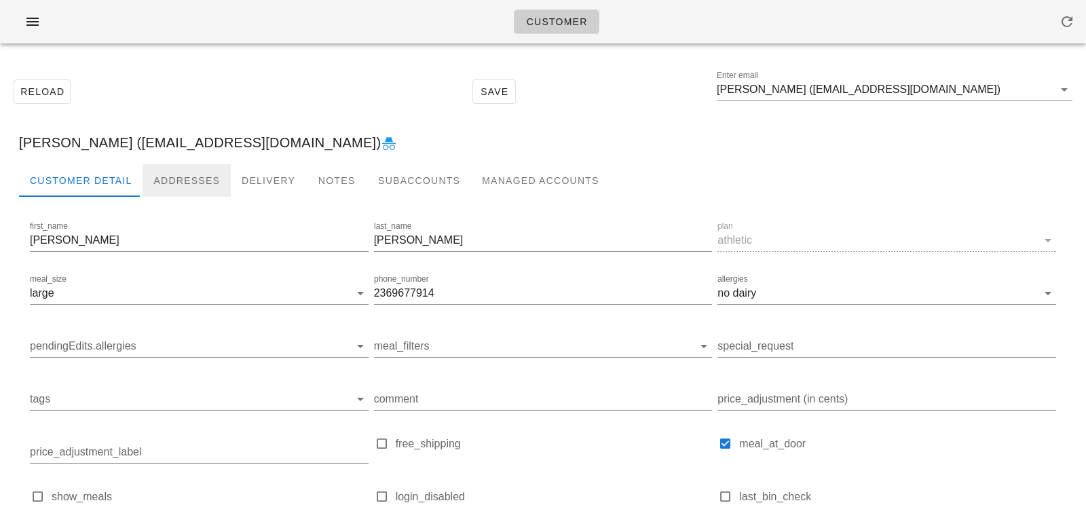
click at [183, 183] on div "Addresses" at bounding box center [187, 180] width 88 height 33
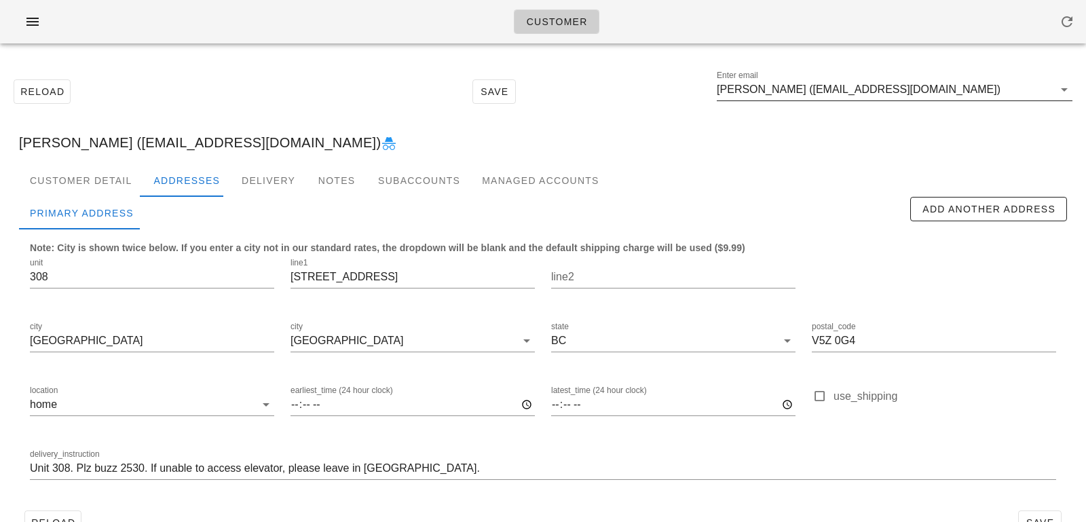
click at [968, 96] on input "[PERSON_NAME] ([EMAIL_ADDRESS][DOMAIN_NAME])" at bounding box center [885, 90] width 337 height 22
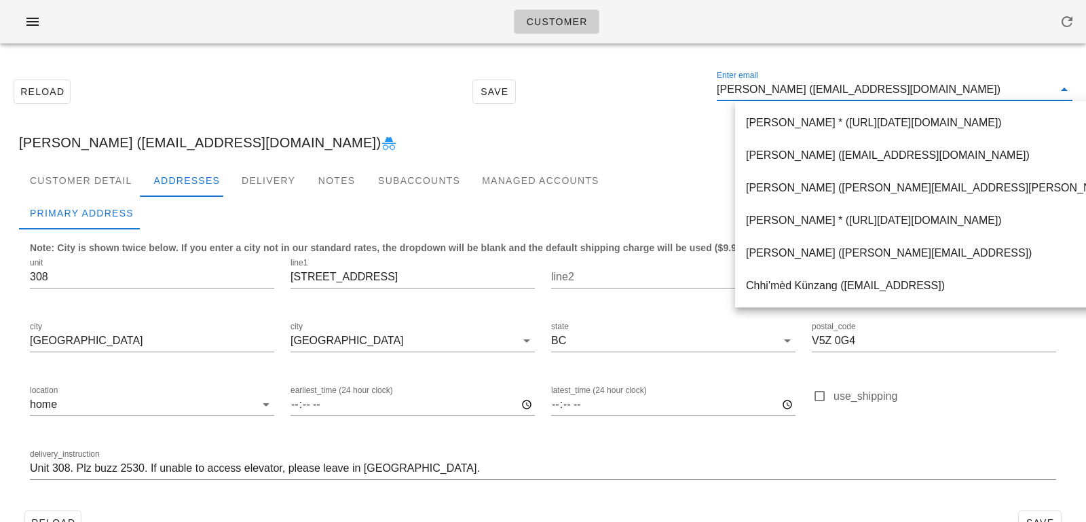
paste input "[EMAIL_ADDRESS][DOMAIN_NAME]"
type input "[EMAIL_ADDRESS][DOMAIN_NAME]"
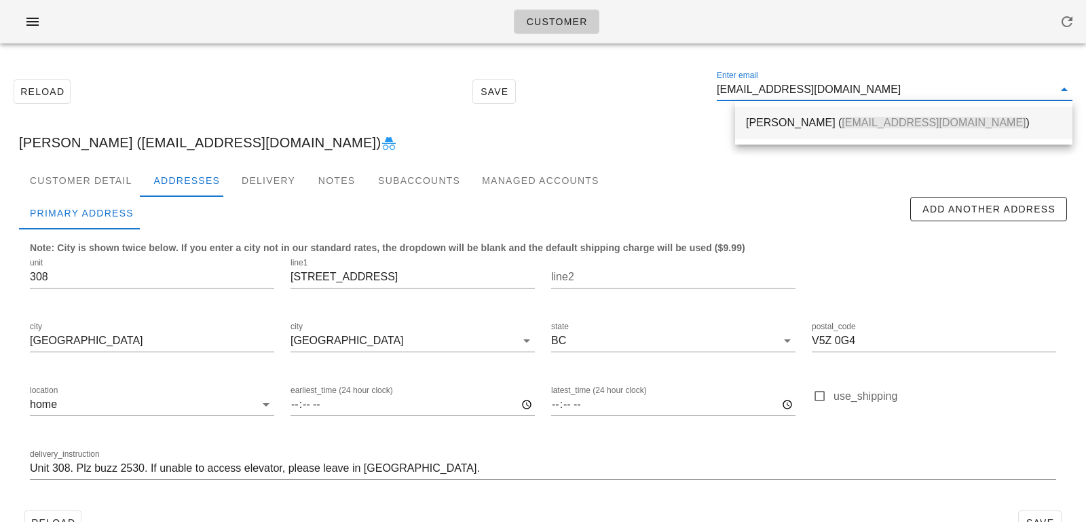
click at [772, 122] on div "Nicole Badash ( drewitt1990@gmail.com )" at bounding box center [904, 122] width 316 height 13
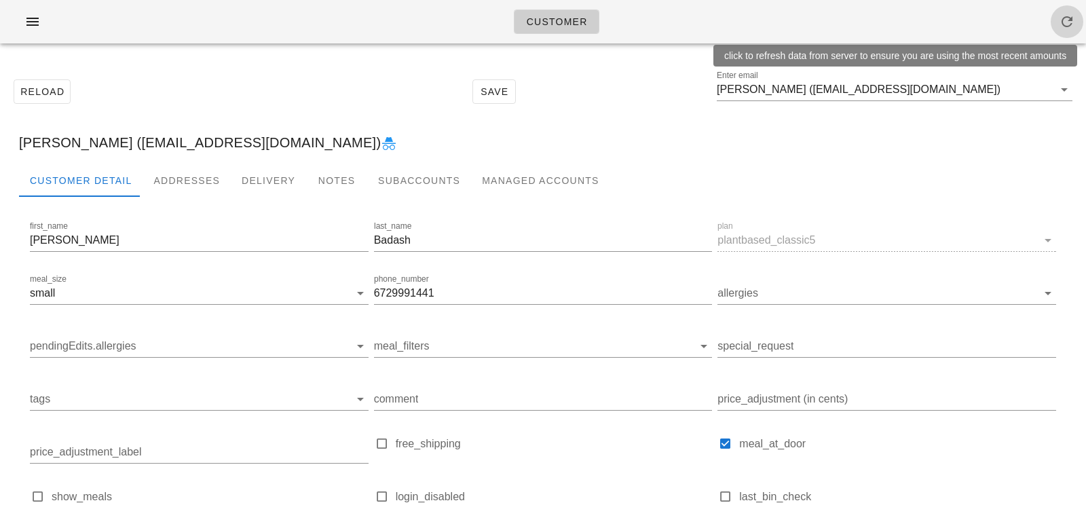
click at [1068, 22] on icon "button" at bounding box center [1067, 22] width 16 height 16
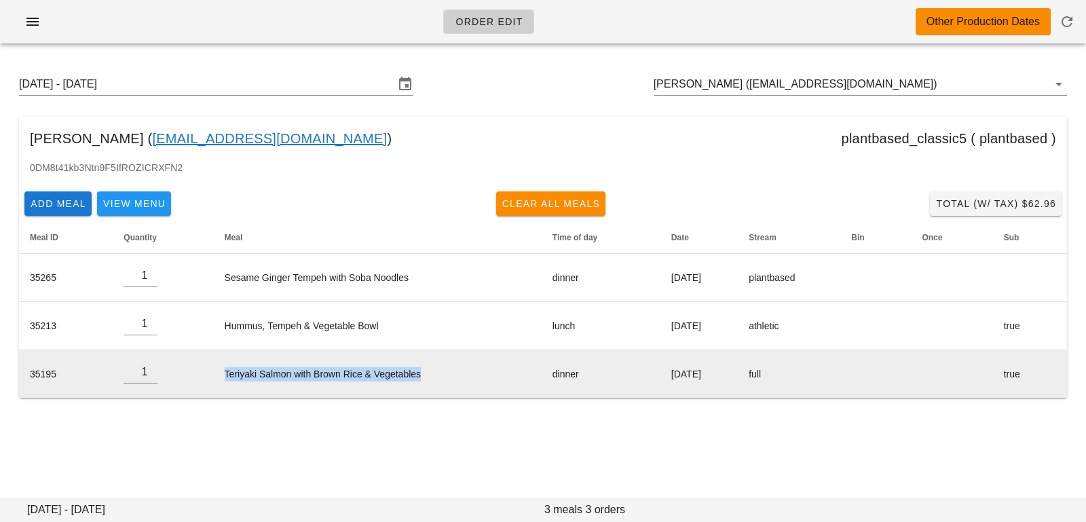
drag, startPoint x: 212, startPoint y: 377, endPoint x: 400, endPoint y: 387, distance: 188.9
click at [400, 387] on td "Teriyaki Salmon with Brown Rice & Vegetables" at bounding box center [378, 374] width 328 height 48
copy td "Teriyaki Salmon with Brown Rice & Vegetables"
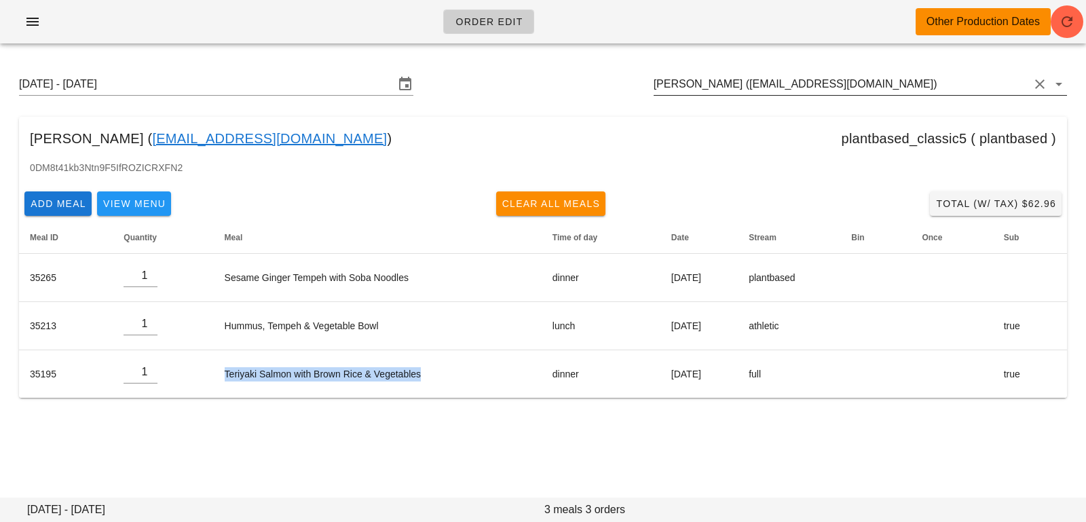
click at [868, 92] on input "[PERSON_NAME] ([EMAIL_ADDRESS][DOMAIN_NAME])" at bounding box center [841, 84] width 375 height 22
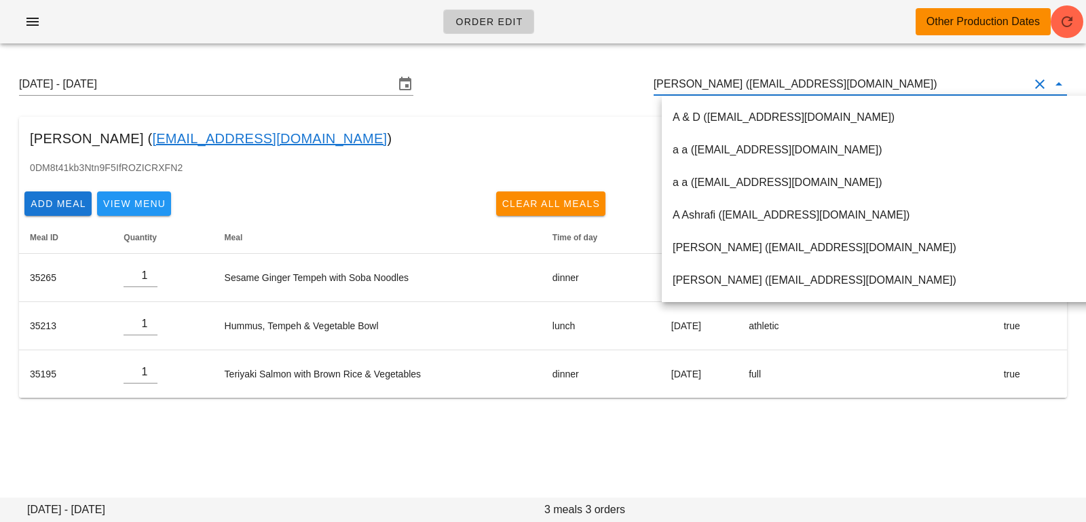
scroll to position [1, 0]
paste input "[EMAIL_ADDRESS][DOMAIN_NAME]"
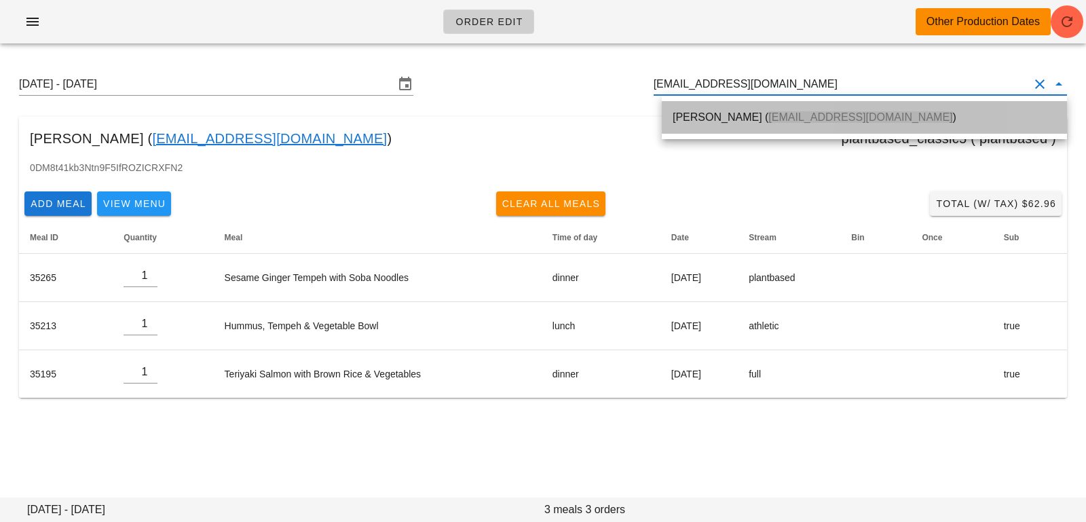
click at [785, 112] on span "[EMAIL_ADDRESS][DOMAIN_NAME]" at bounding box center [860, 117] width 184 height 12
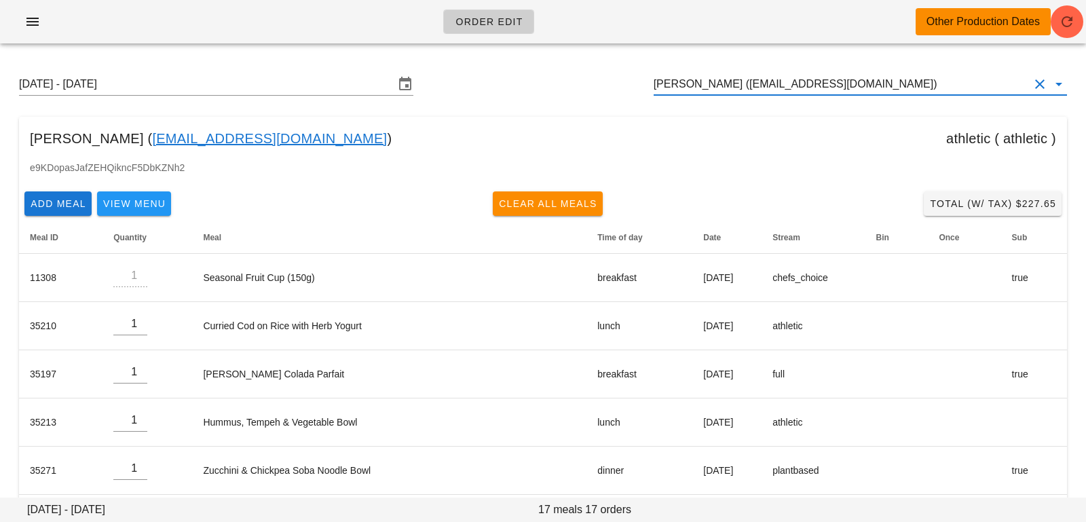
type input "[PERSON_NAME] ([EMAIL_ADDRESS][DOMAIN_NAME])"
click at [1056, 25] on span "button" at bounding box center [1067, 22] width 33 height 16
click at [1073, 31] on div "Order Edit Other Production Dates" at bounding box center [543, 21] width 1086 height 43
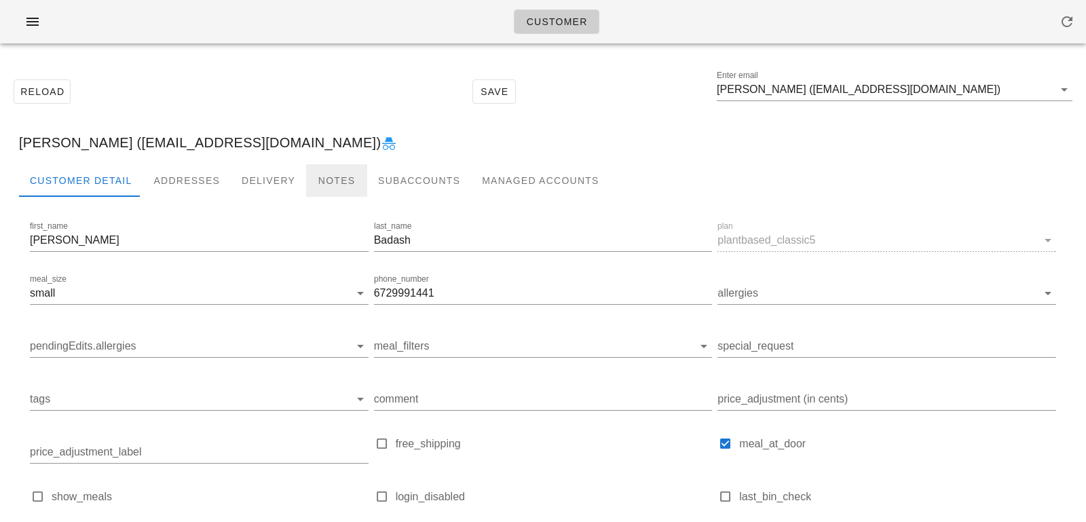
click at [337, 185] on div "Notes" at bounding box center [336, 180] width 61 height 33
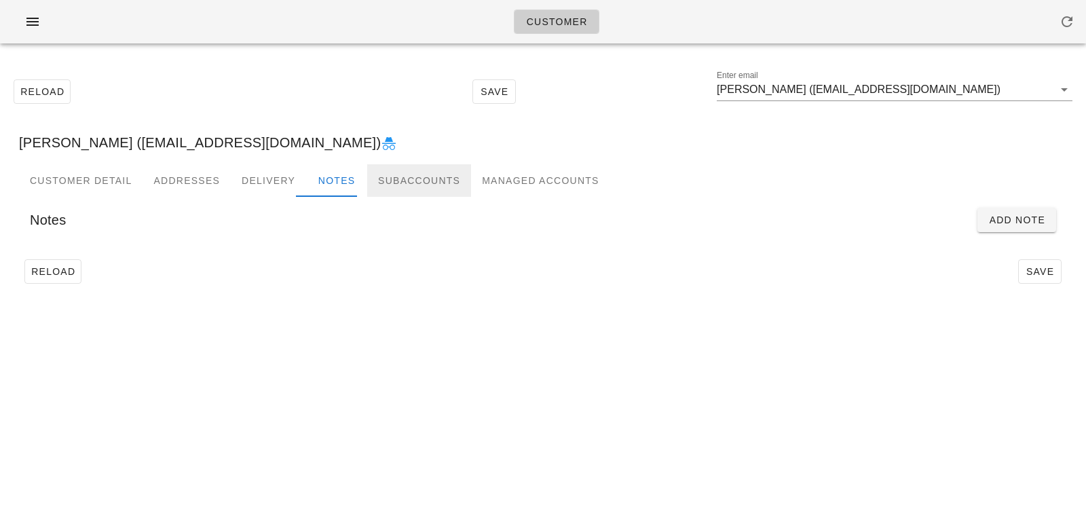
click at [391, 187] on div "Subaccounts" at bounding box center [419, 180] width 104 height 33
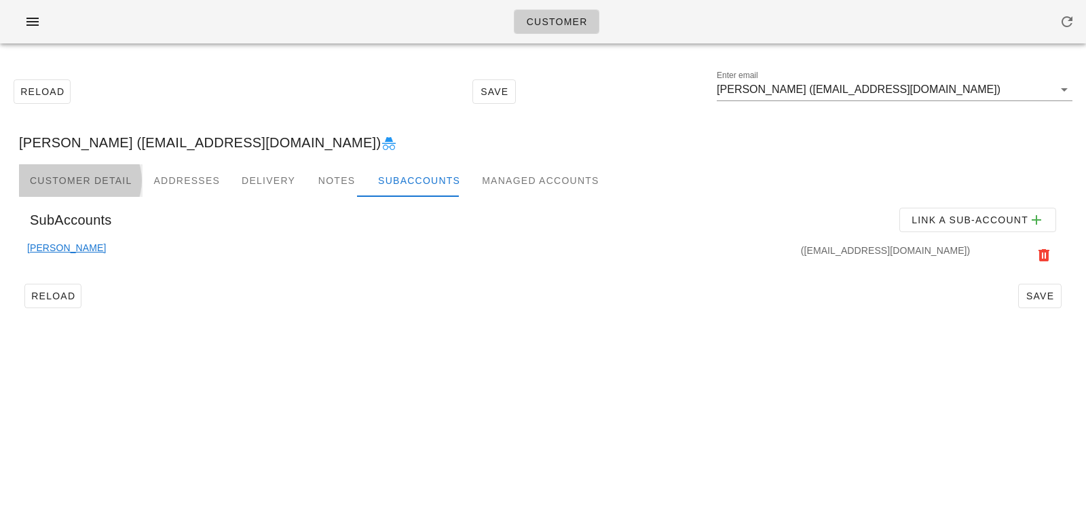
click at [83, 181] on div "Customer Detail" at bounding box center [81, 180] width 124 height 33
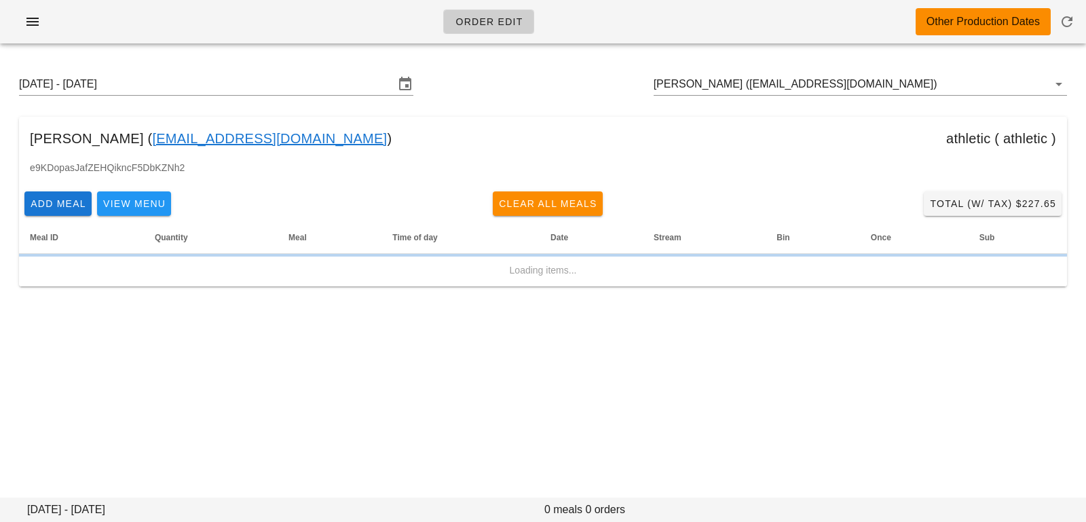
click at [234, 84] on input "[DATE] - [DATE]" at bounding box center [206, 84] width 375 height 22
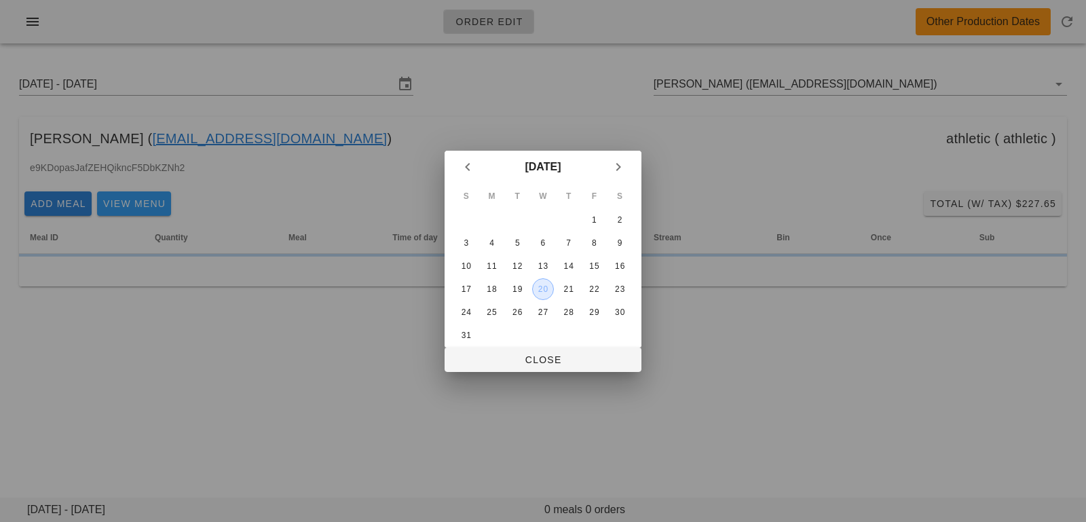
click at [545, 288] on div "20" at bounding box center [543, 289] width 20 height 10
click at [538, 360] on span "Close" at bounding box center [542, 359] width 175 height 11
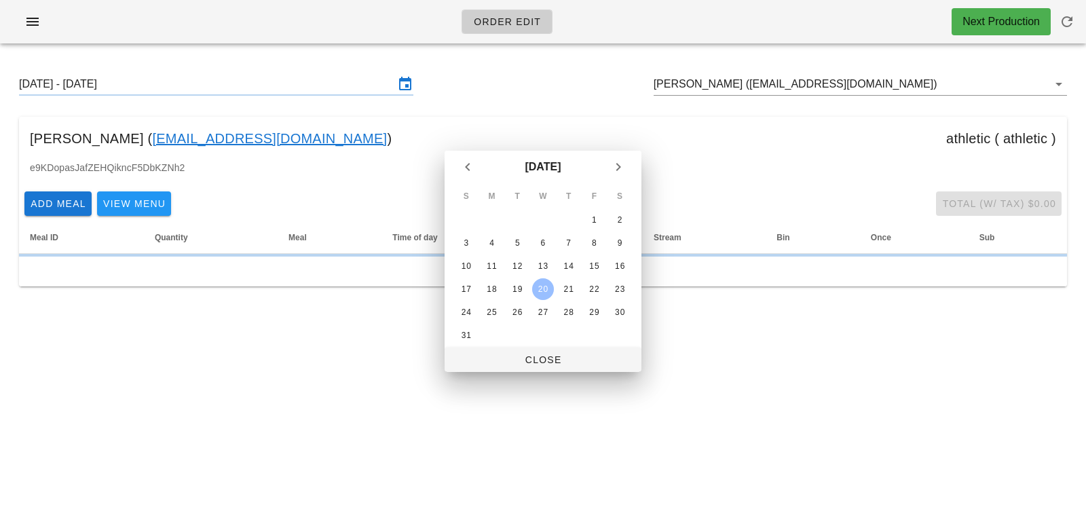
type input "[DATE] - [DATE]"
click at [529, 363] on div "Order Edit Next Production [DATE] - [DATE] [PERSON_NAME] ([EMAIL_ADDRESS][DOMAI…" at bounding box center [543, 261] width 1086 height 522
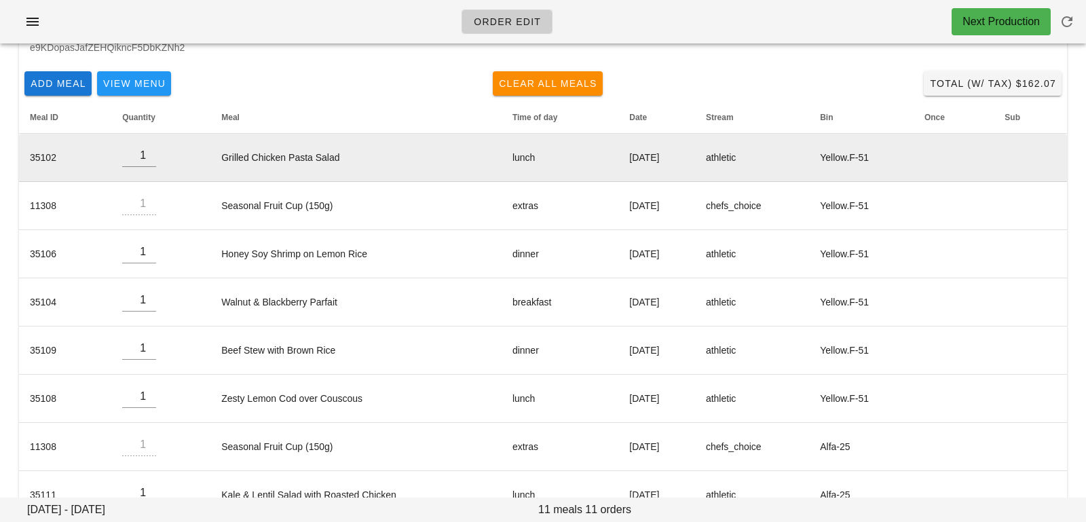
scroll to position [107, 0]
